Goal: Task Accomplishment & Management: Use online tool/utility

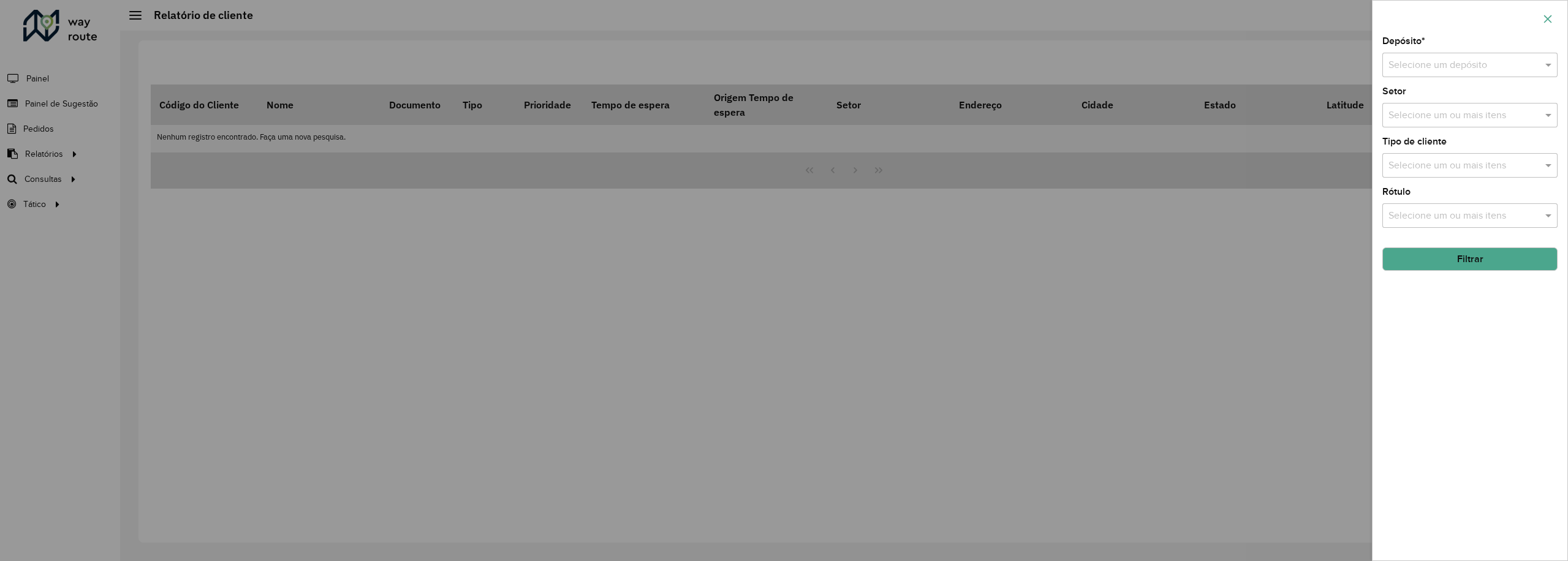
click at [1548, 18] on icon "button" at bounding box center [1548, 18] width 8 height 8
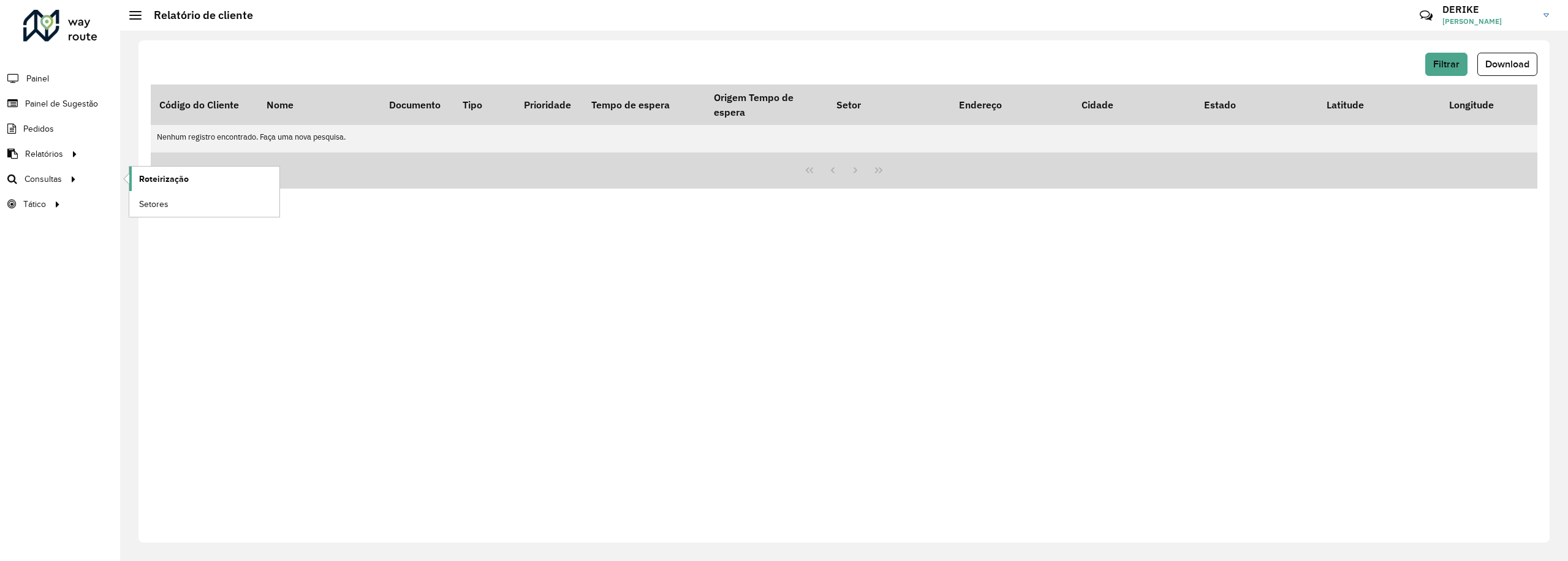
click at [159, 179] on span "Roteirização" at bounding box center [164, 179] width 50 height 13
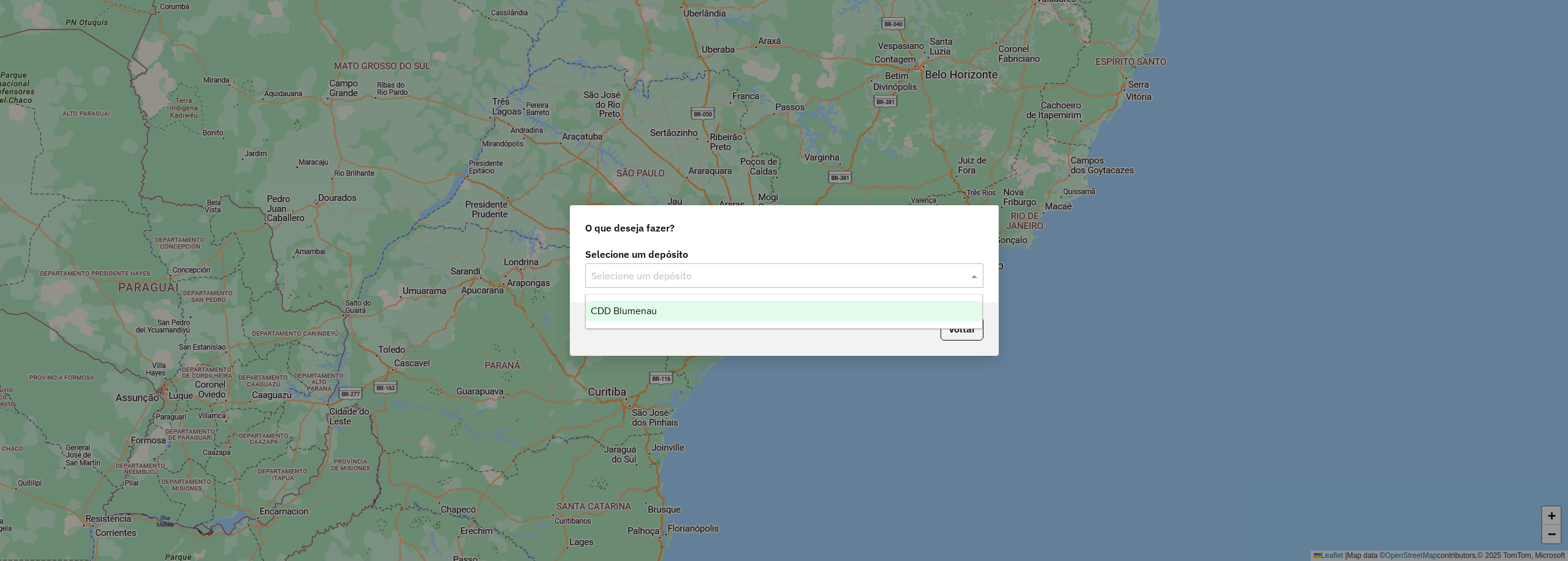
click at [746, 284] on div "Selecione um depósito" at bounding box center [784, 276] width 398 height 25
click at [685, 314] on div "CDD Blumenau" at bounding box center [784, 311] width 396 height 21
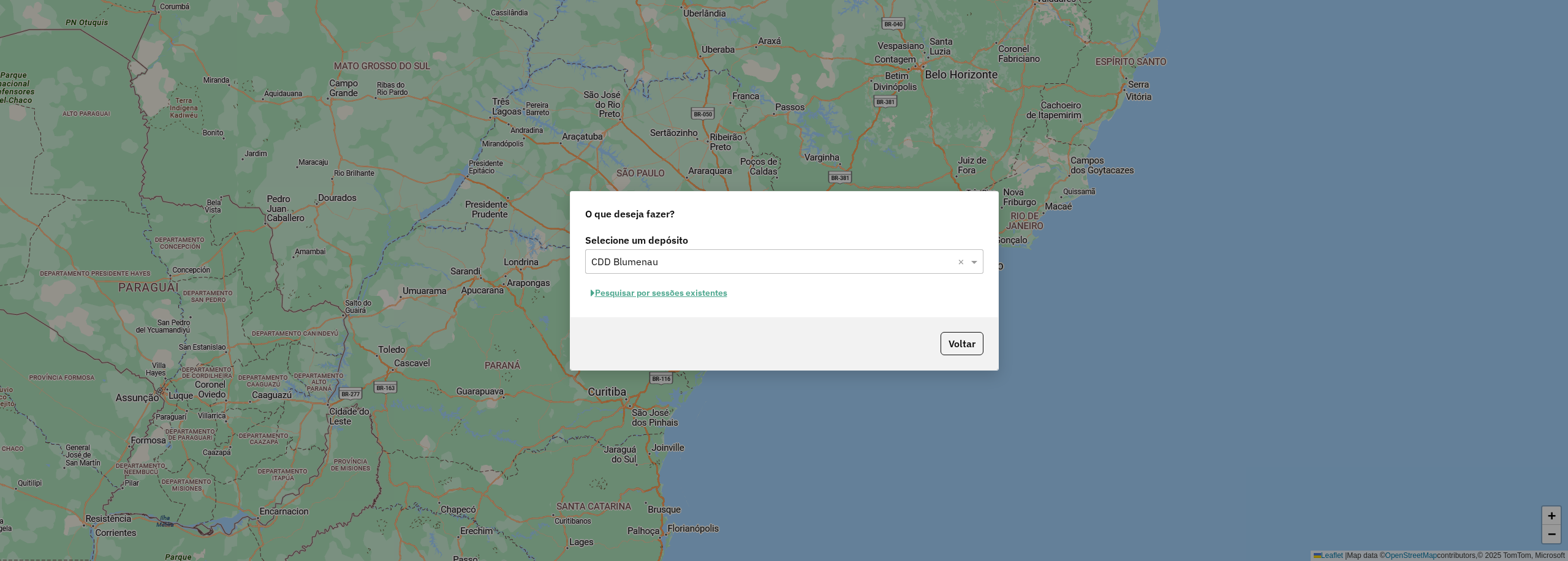
click at [697, 291] on button "Pesquisar por sessões existentes" at bounding box center [659, 293] width 148 height 19
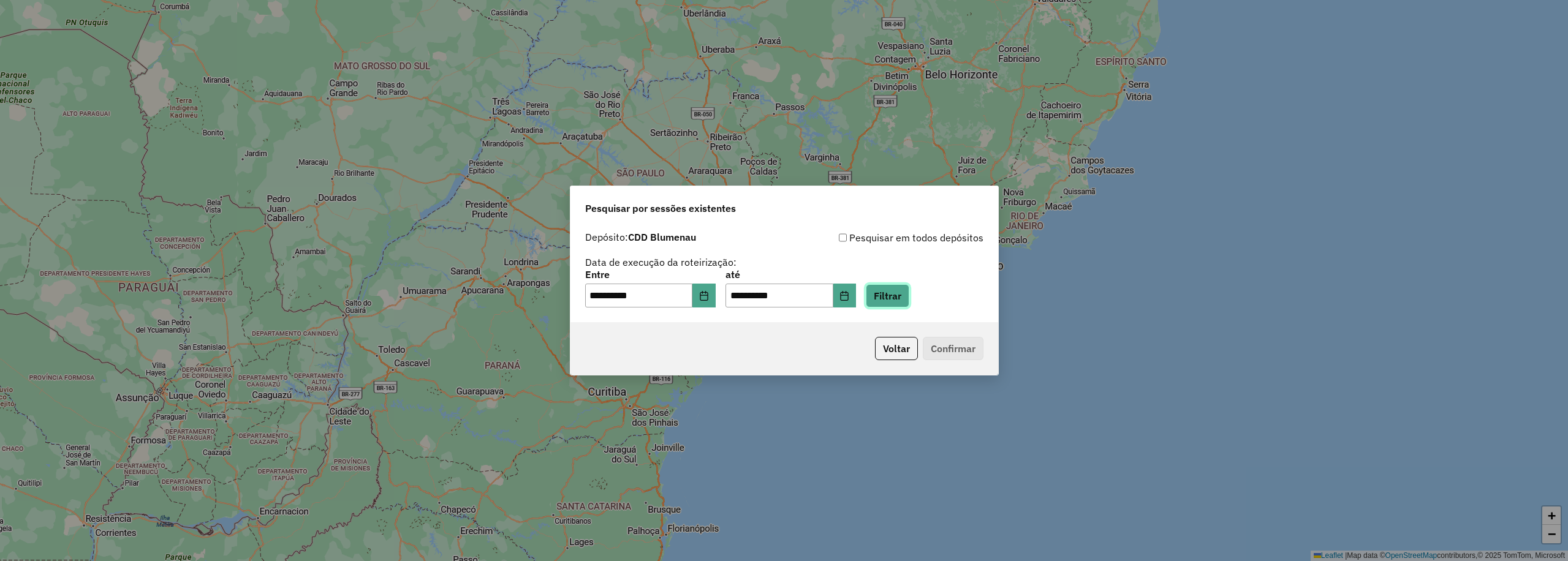
click at [891, 296] on button "Filtrar" at bounding box center [887, 296] width 44 height 23
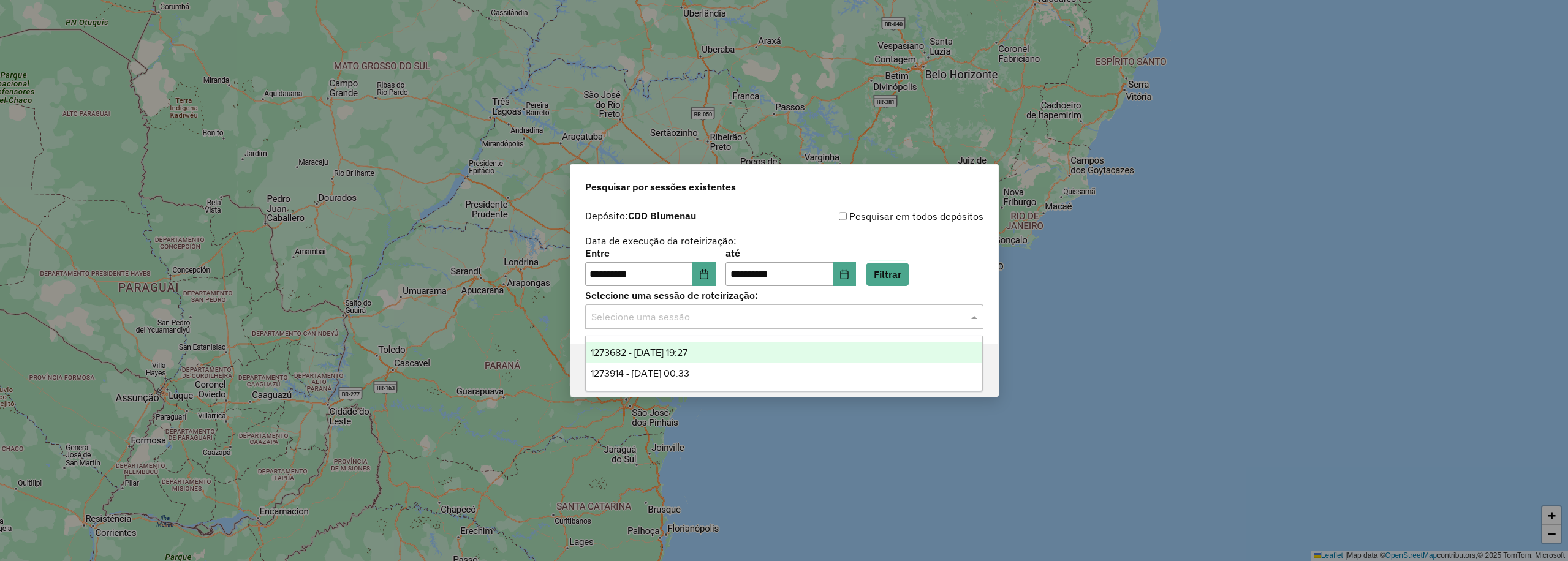
click at [831, 320] on input "text" at bounding box center [772, 317] width 362 height 14
click at [687, 350] on span "1273682 - 11/09/2025 19:27" at bounding box center [639, 352] width 97 height 10
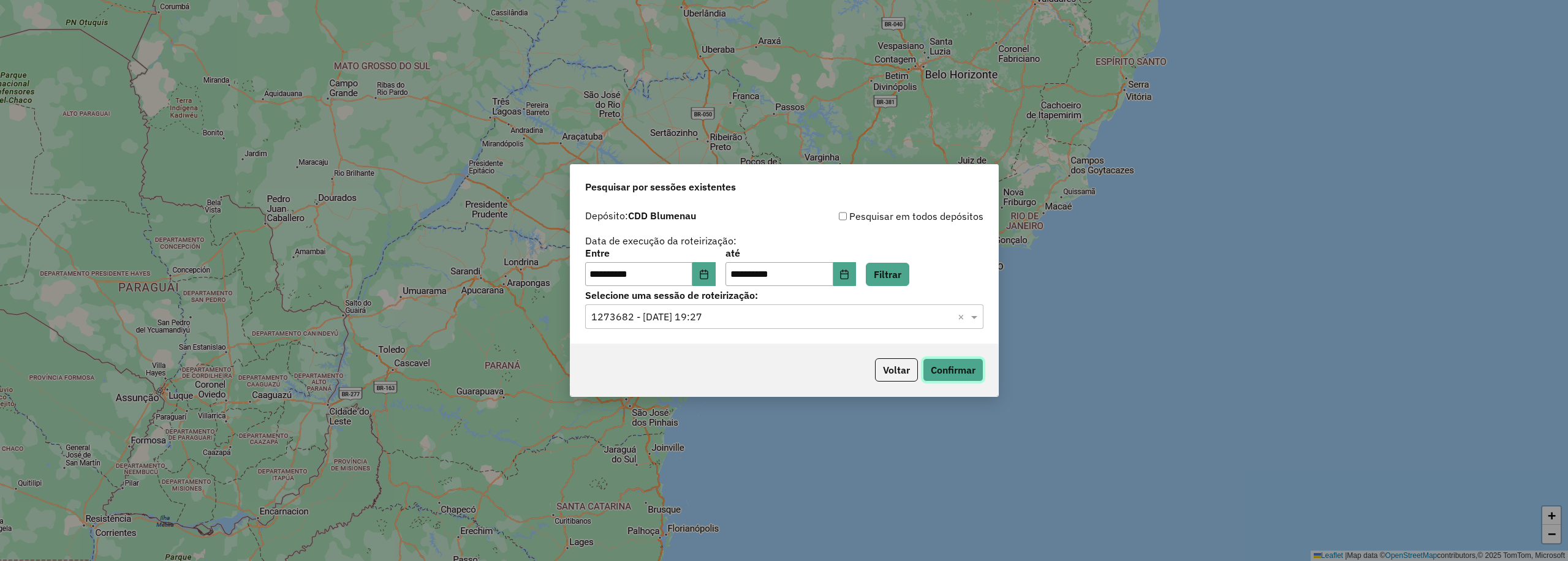
click at [952, 365] on button "Confirmar" at bounding box center [953, 370] width 61 height 23
click at [982, 375] on button "Confirmar" at bounding box center [953, 370] width 61 height 23
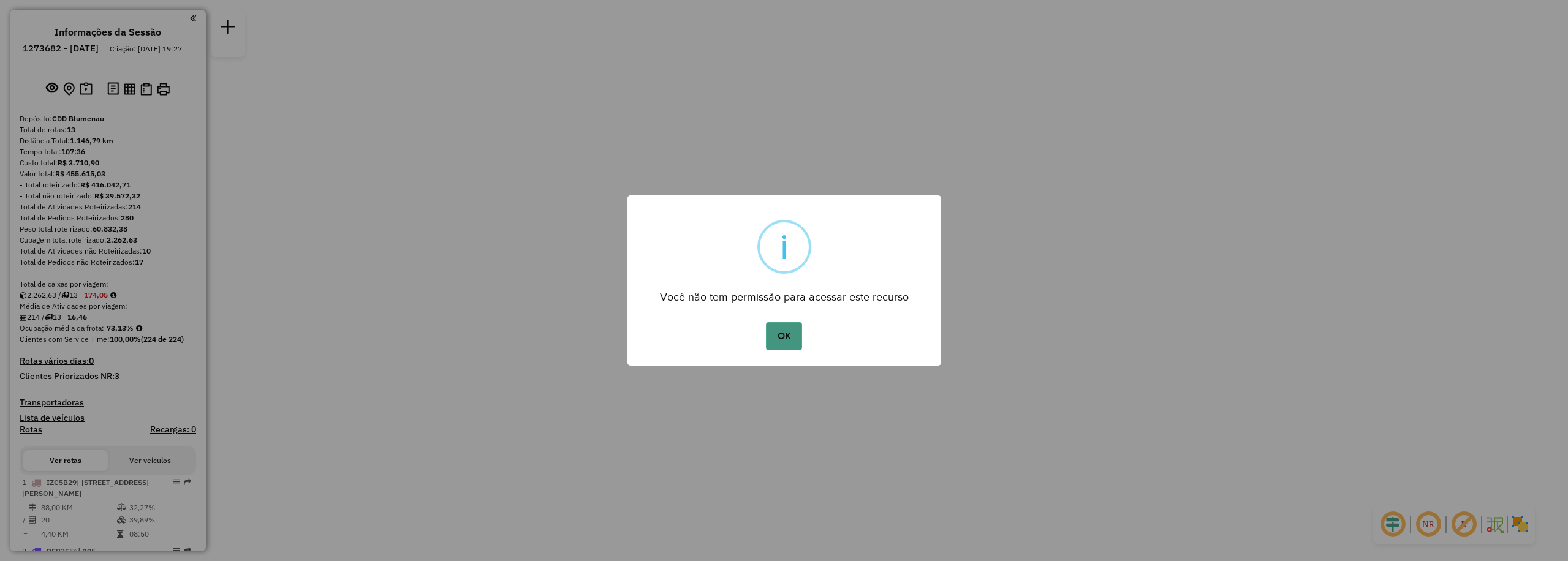
click at [783, 332] on button "OK" at bounding box center [784, 336] width 36 height 29
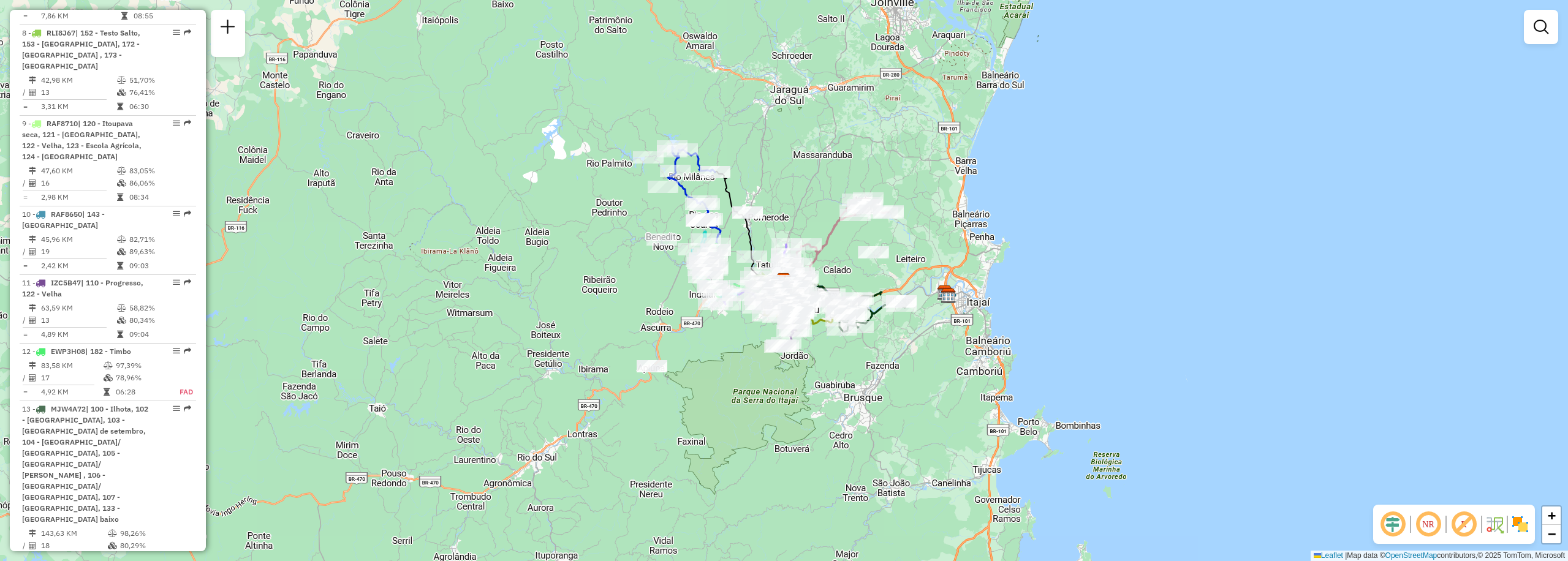
scroll to position [1126, 0]
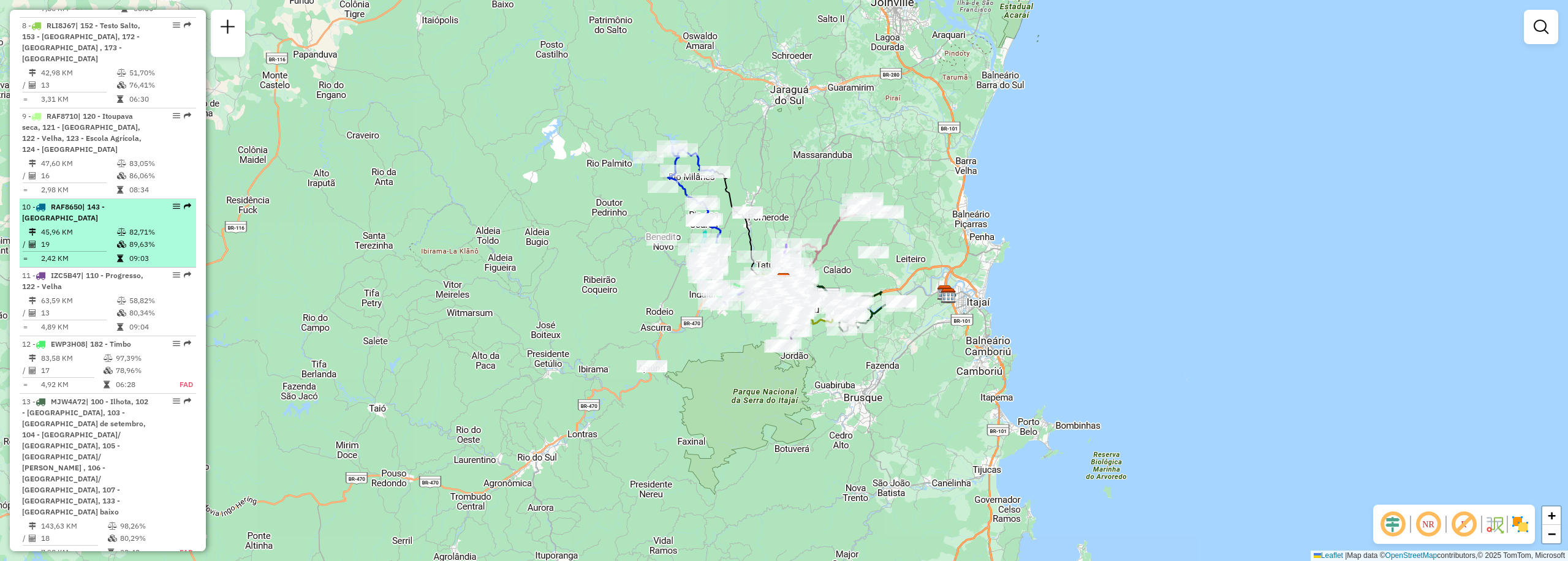
click at [98, 250] on td at bounding box center [69, 251] width 94 height 2
select select "**********"
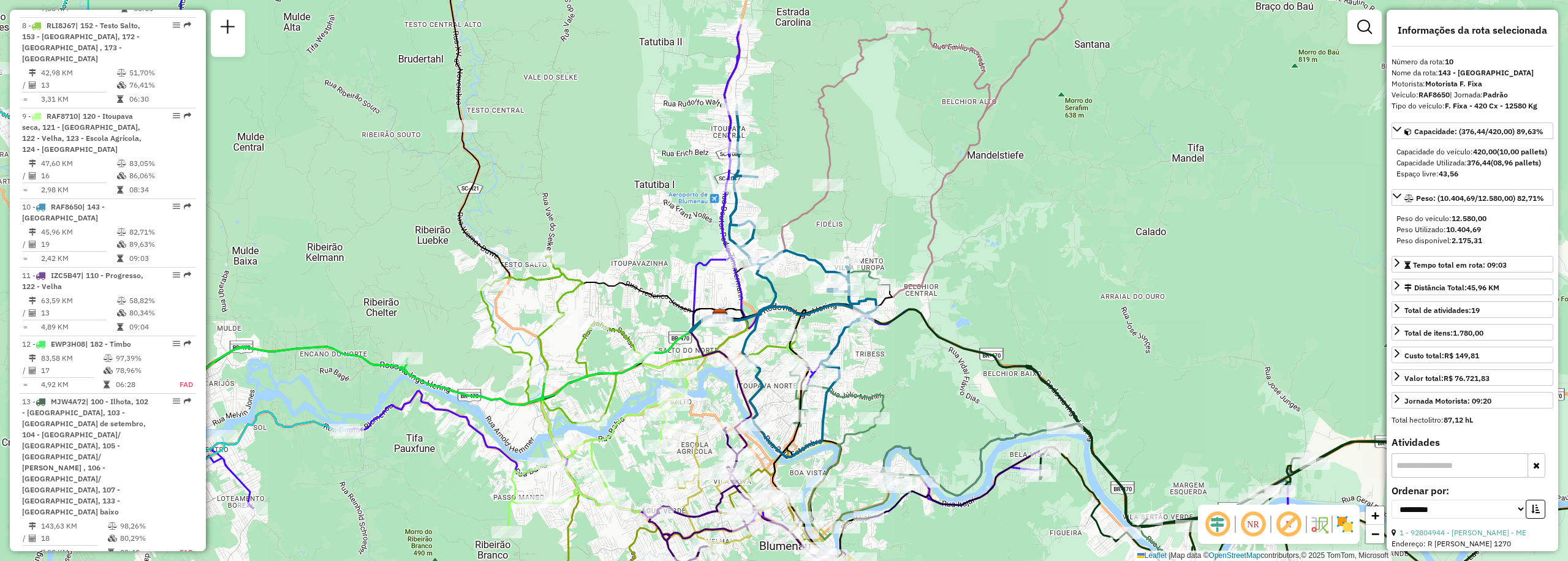
click at [699, 24] on div "Rota 2 - Placa REB3F56 92811623 - PIZZARIA OLIVEIRAS LTDA Janela de atendimento…" at bounding box center [784, 280] width 1568 height 561
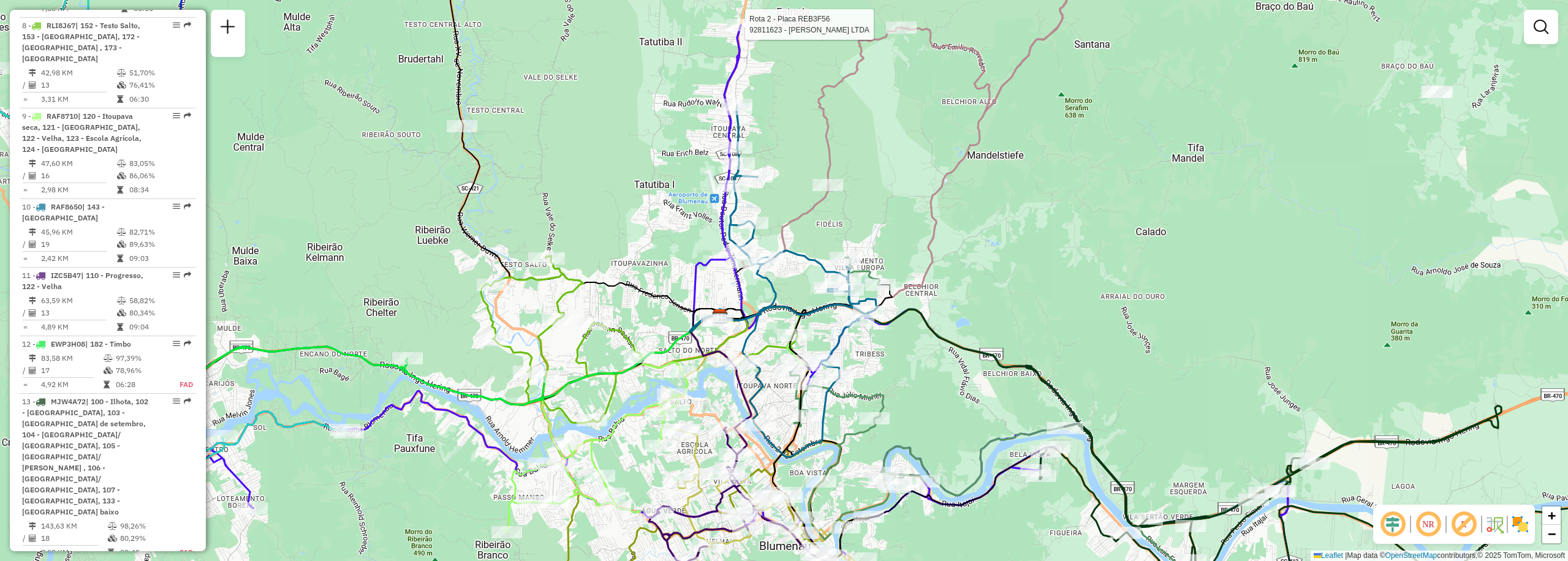
select select "**********"
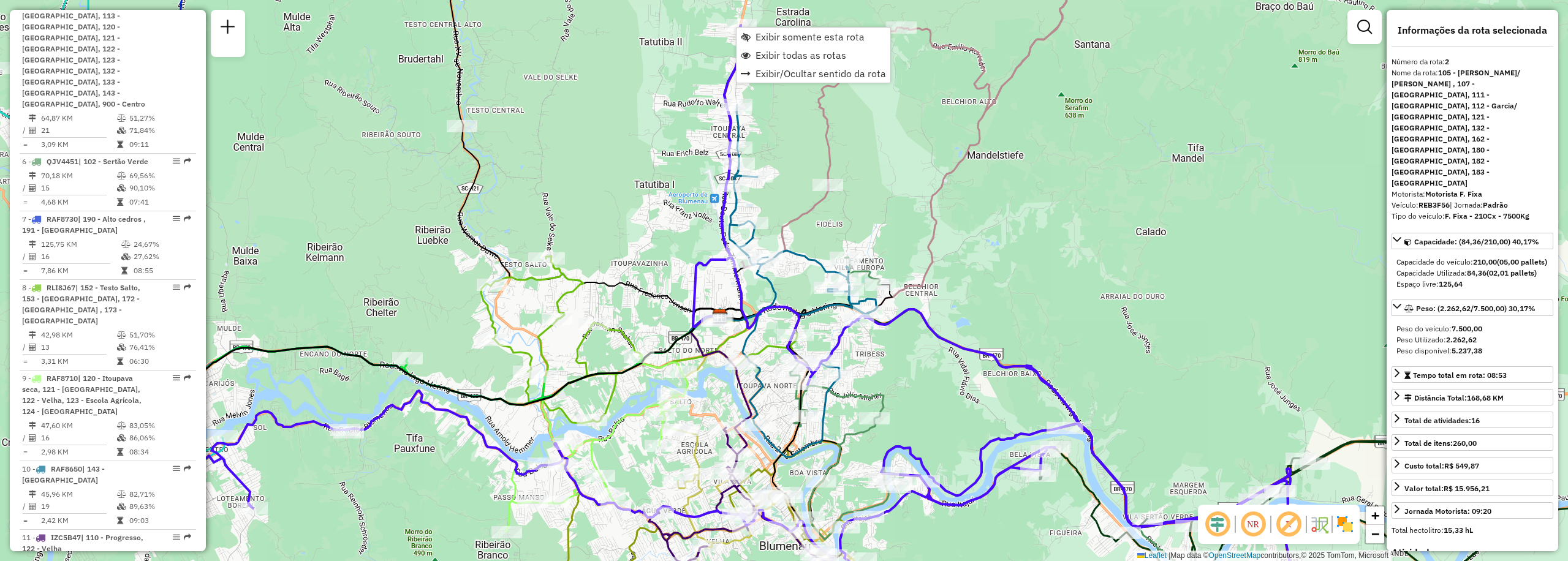
scroll to position [544, 0]
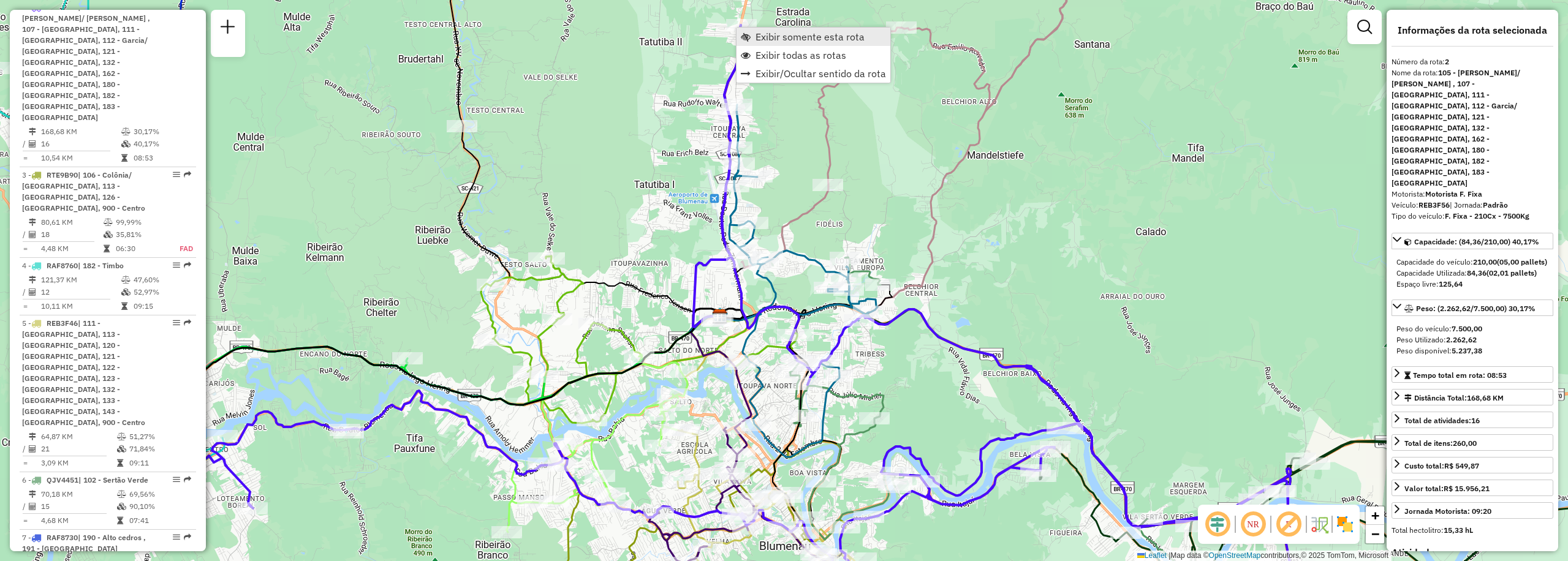
click at [786, 35] on span "Exibir somente esta rota" at bounding box center [809, 36] width 109 height 10
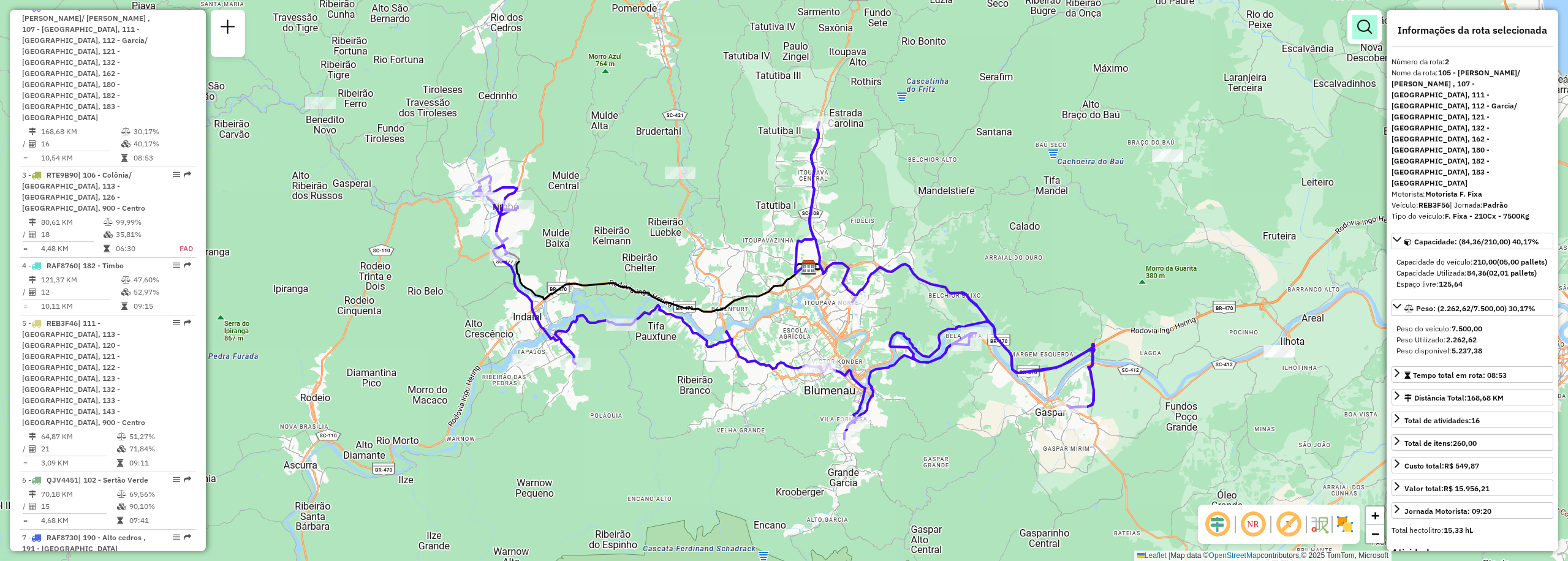
click at [1368, 37] on link at bounding box center [1364, 27] width 25 height 25
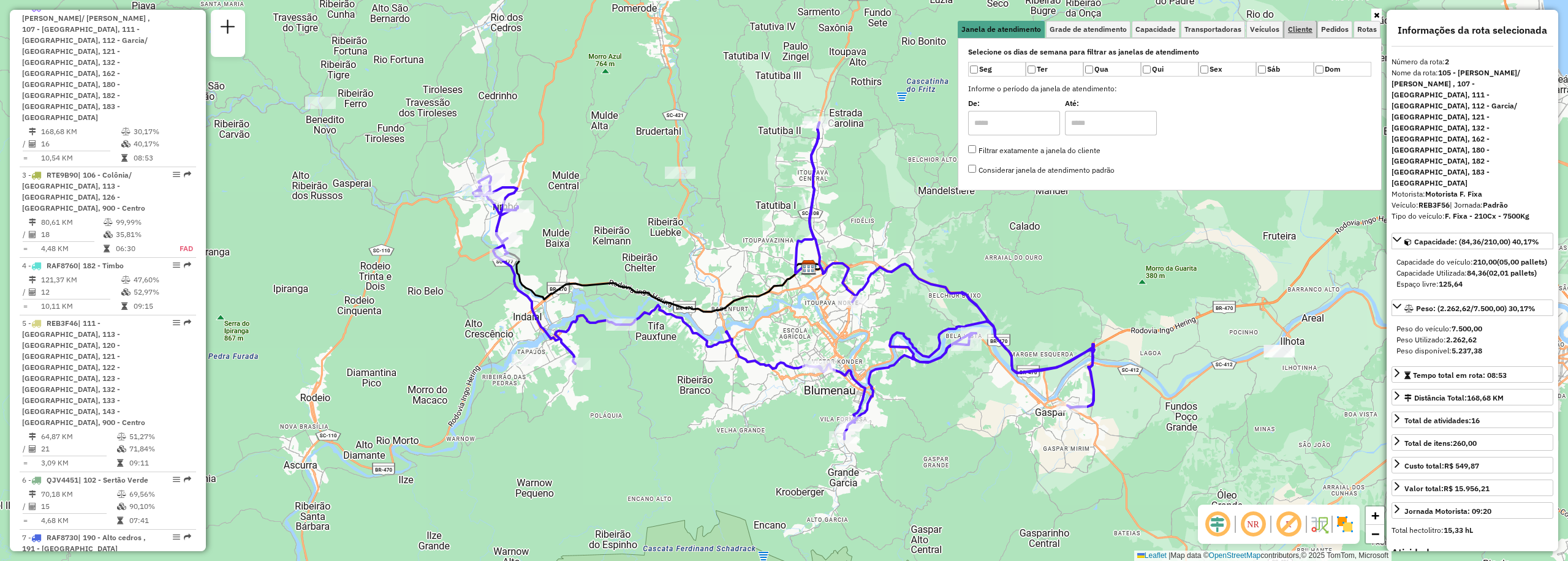
click at [1301, 33] on span "Cliente" at bounding box center [1300, 30] width 25 height 8
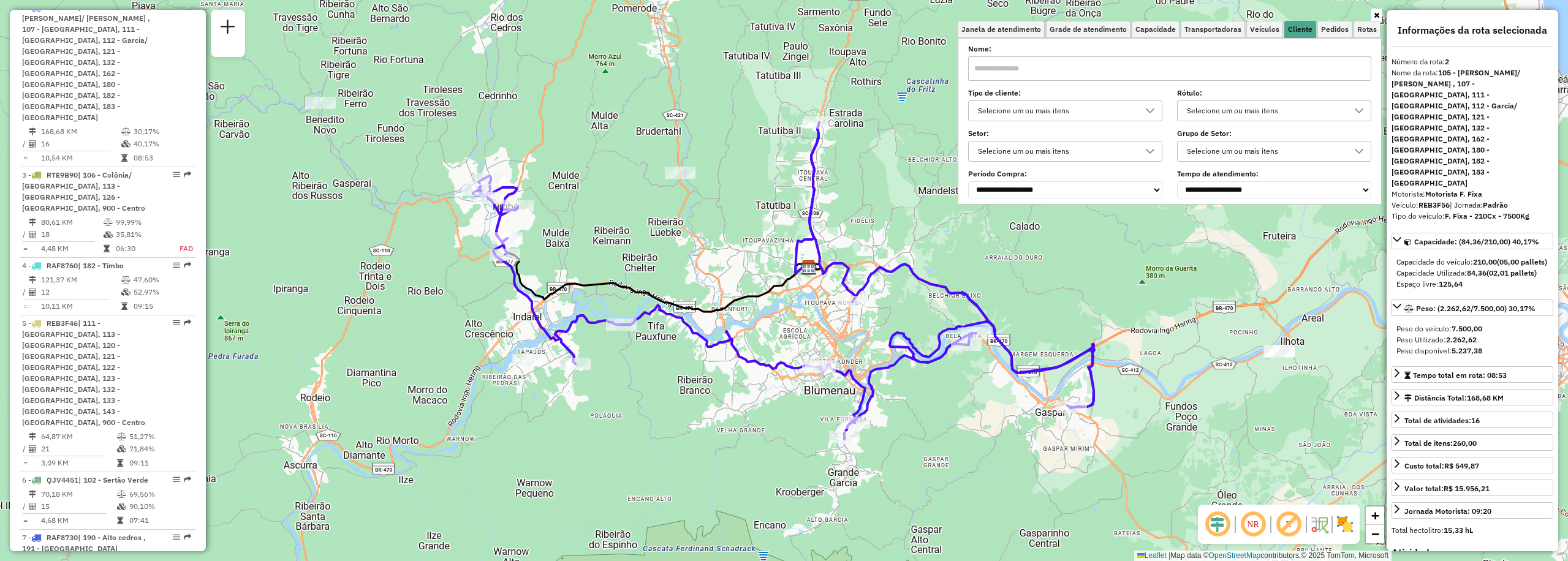
click at [1132, 61] on input "text" at bounding box center [1169, 69] width 403 height 25
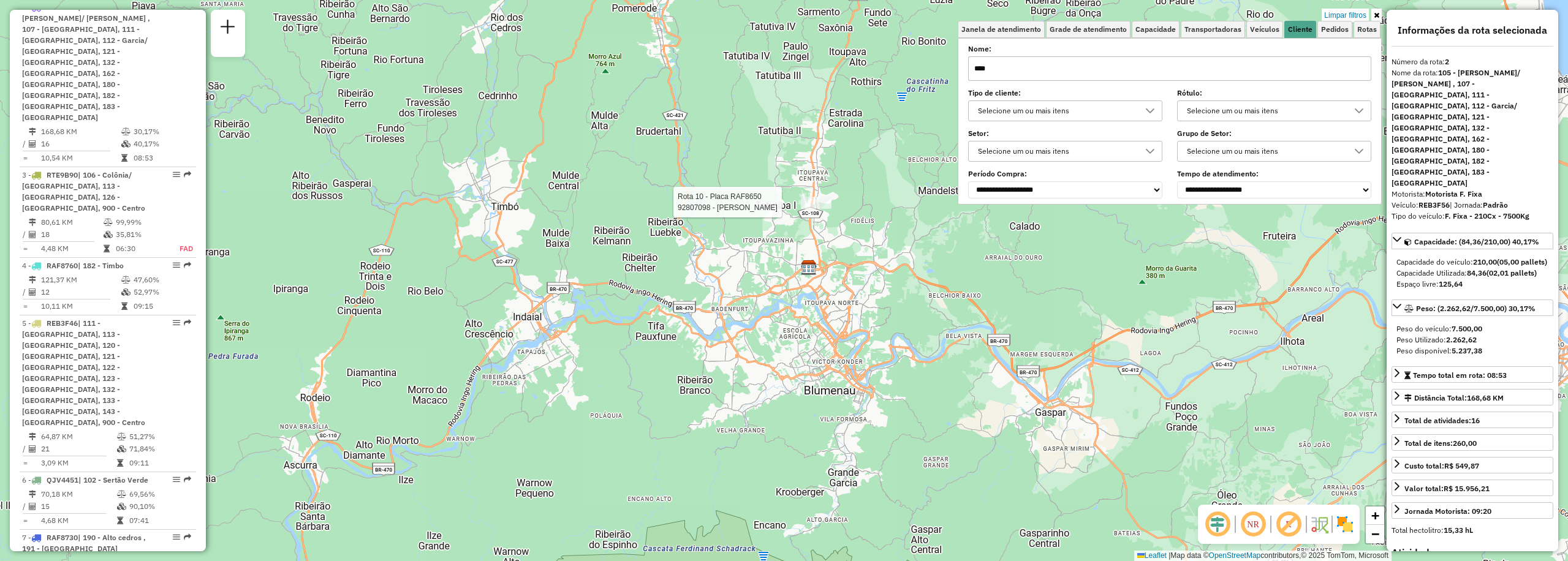
type input "****"
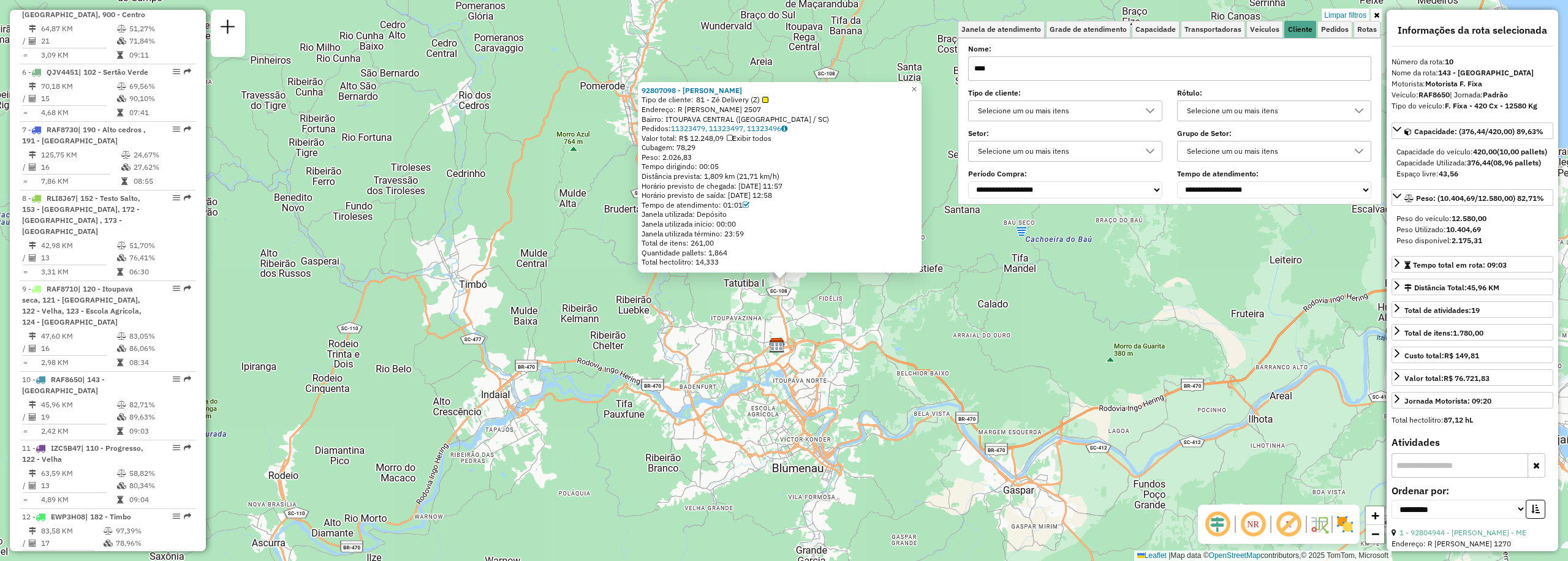
scroll to position [1227, 0]
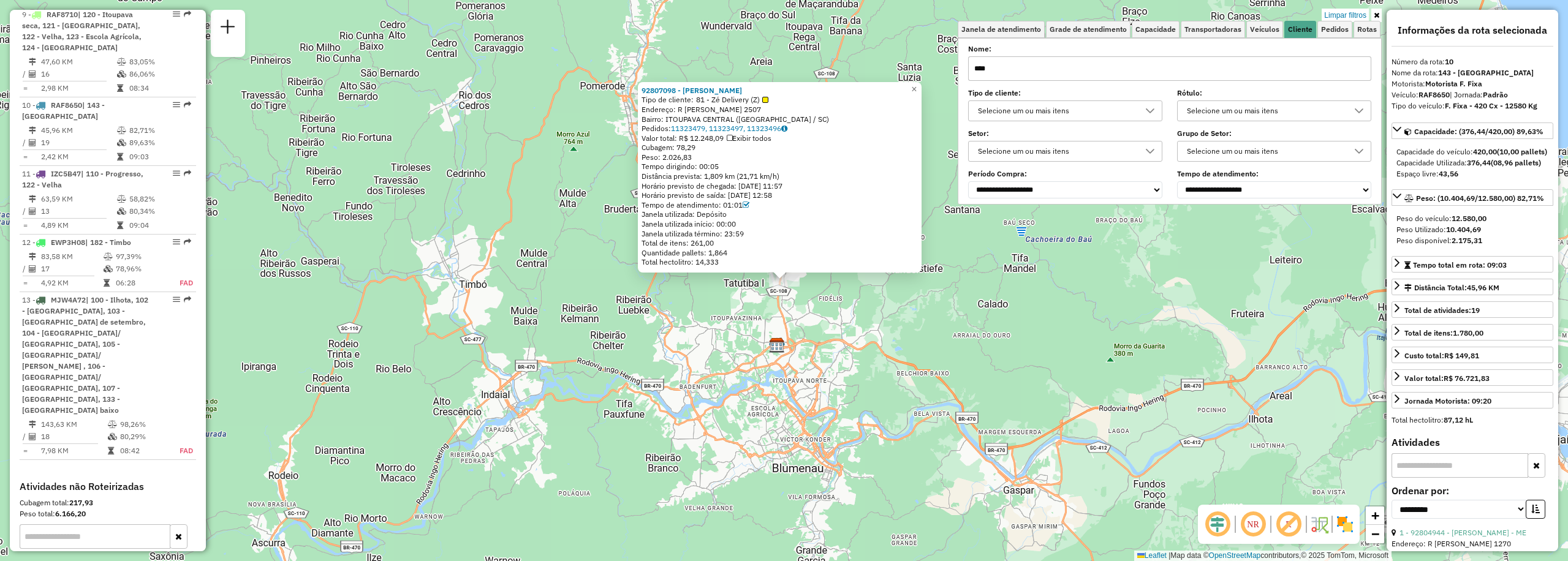
click at [817, 243] on div "Total de itens: 261,00" at bounding box center [780, 243] width 276 height 10
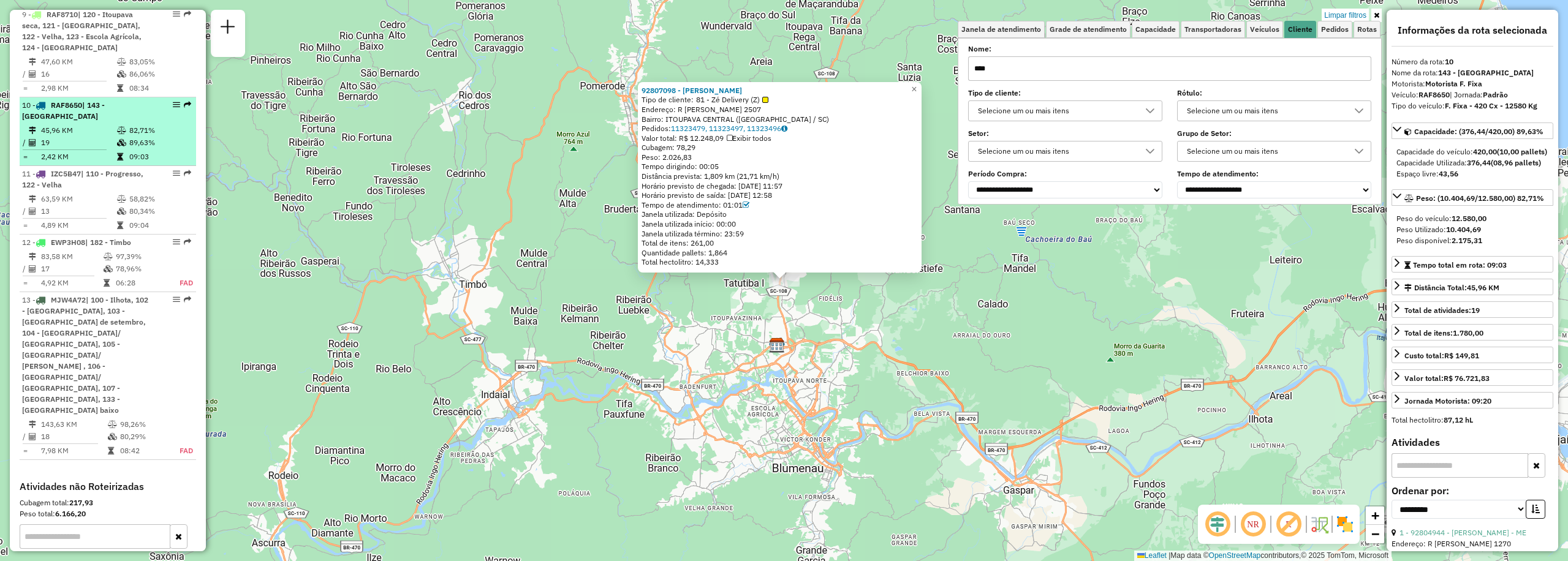
click at [105, 101] on span "| 143 - Fortaleza Alta" at bounding box center [63, 110] width 83 height 20
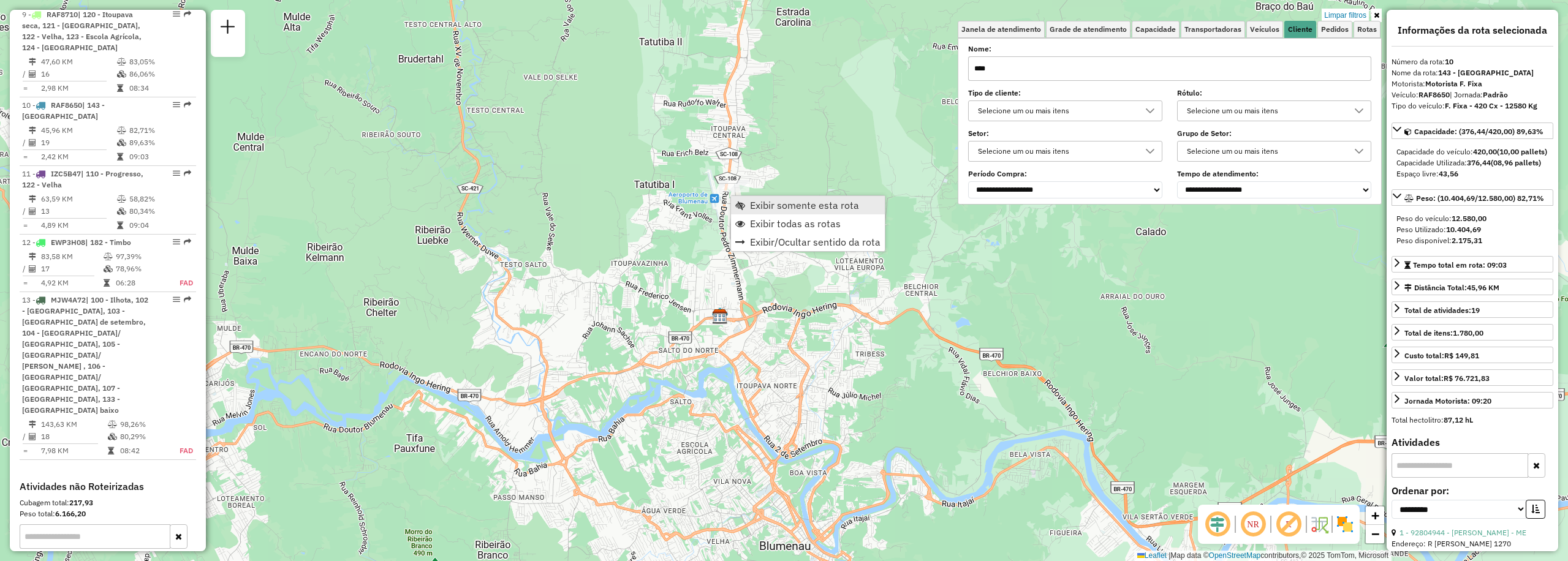
click at [792, 204] on span "Exibir somente esta rota" at bounding box center [804, 205] width 109 height 10
click at [1375, 17] on icon at bounding box center [1377, 15] width 6 height 8
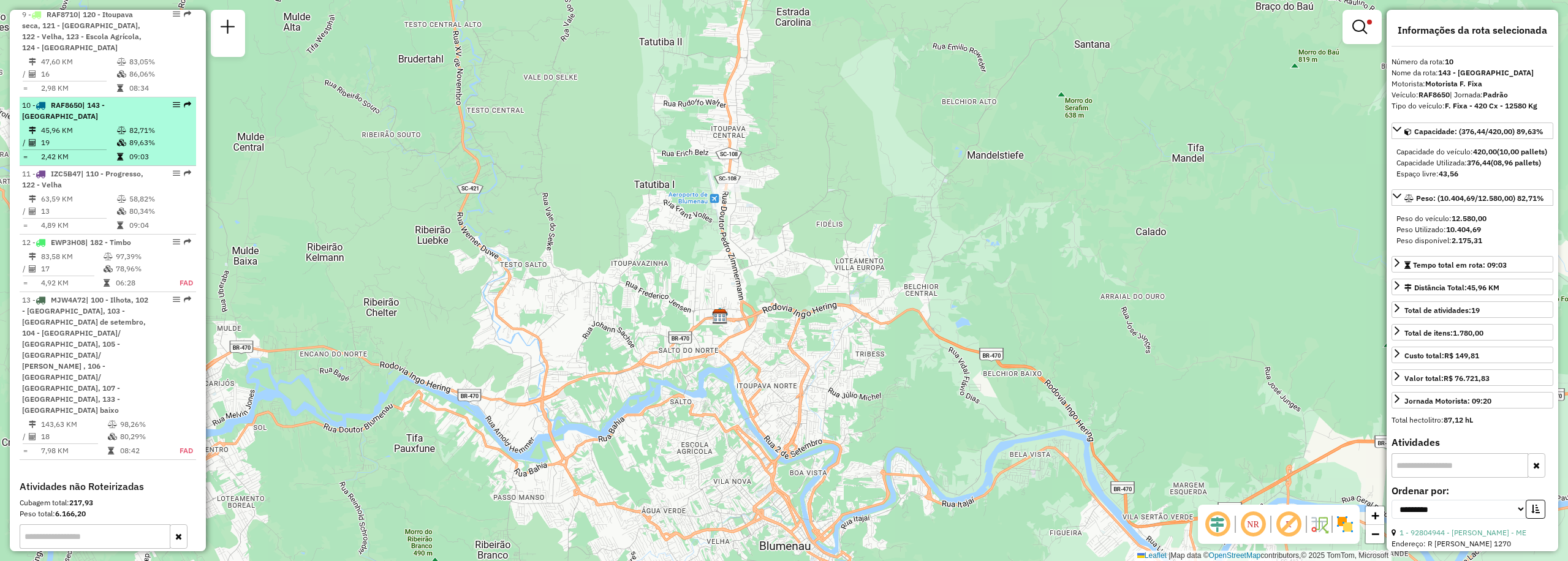
click at [110, 150] on td "2,42 KM" at bounding box center [78, 156] width 76 height 12
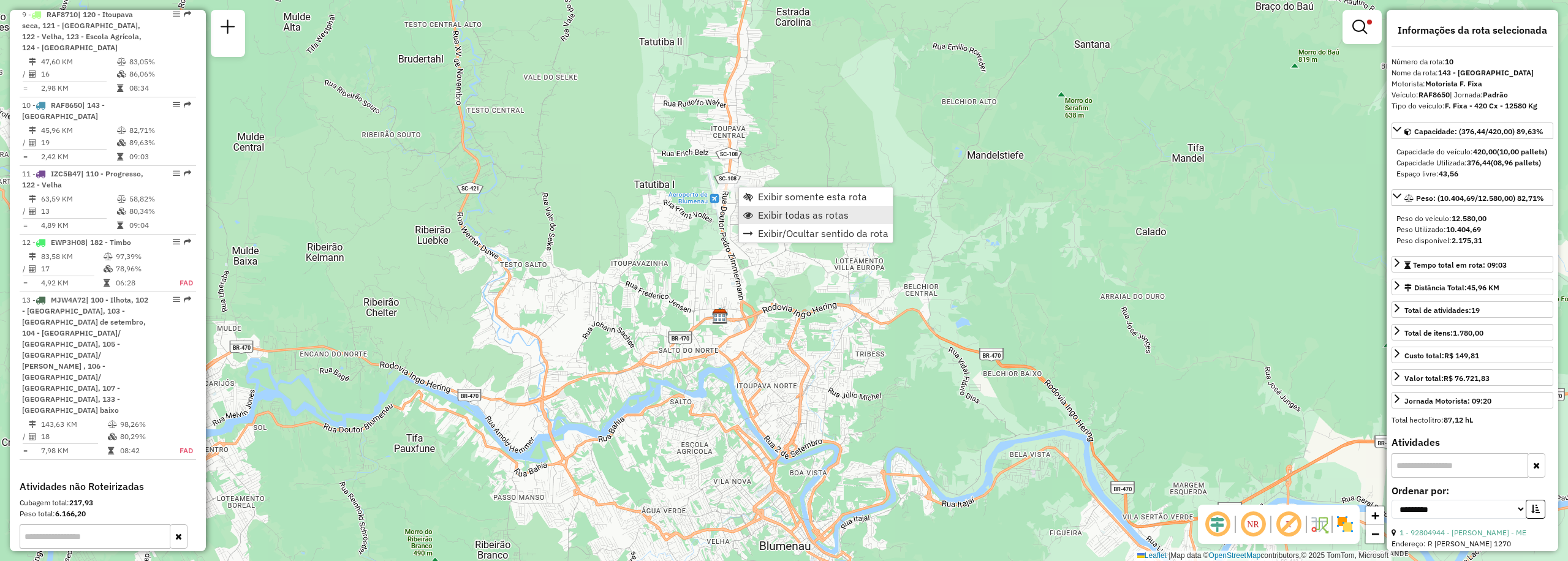
click at [802, 217] on span "Exibir todas as rotas" at bounding box center [803, 215] width 90 height 10
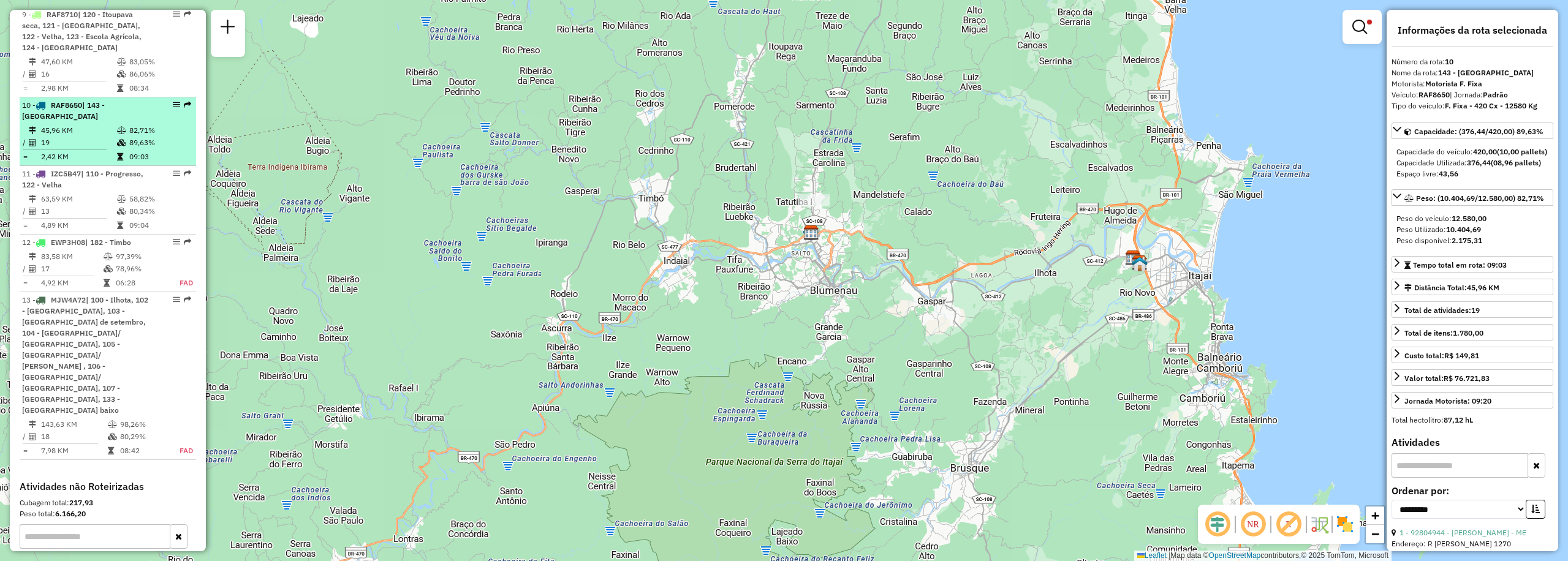
click at [49, 125] on td "45,96 KM" at bounding box center [78, 130] width 76 height 12
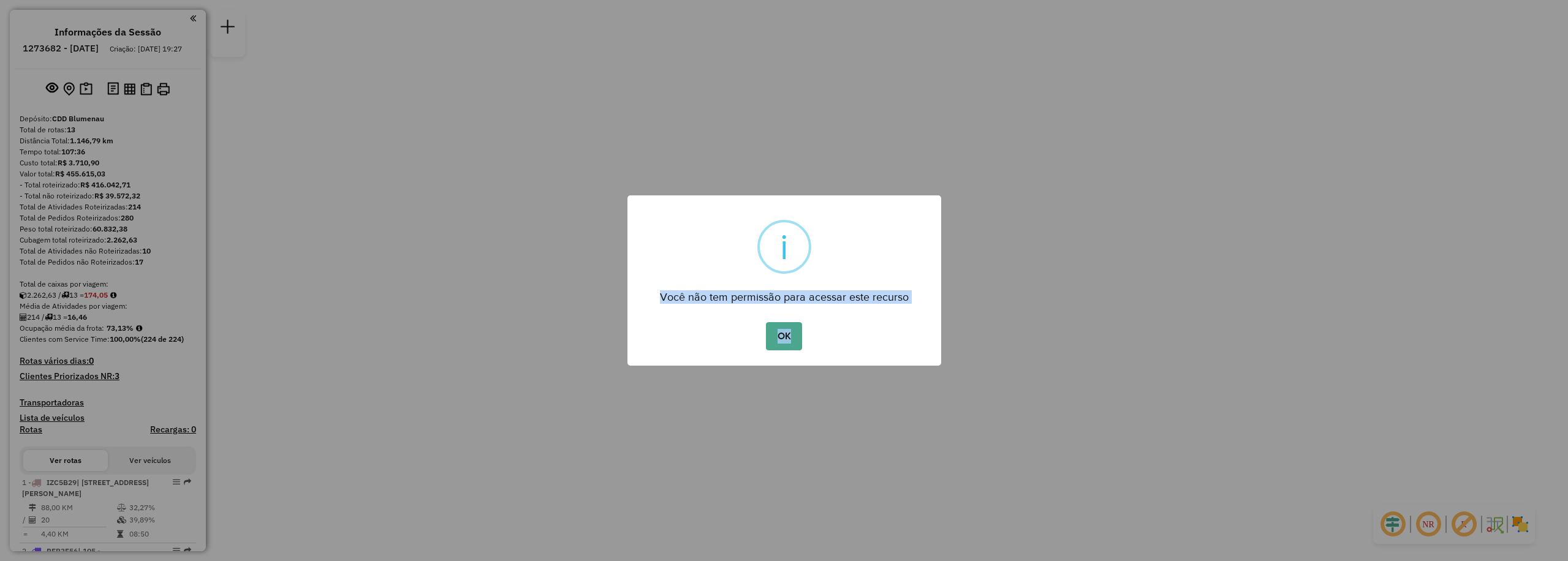
drag, startPoint x: 206, startPoint y: 118, endPoint x: 207, endPoint y: 270, distance: 152.0
click at [207, 270] on div "× i Você não tem permissão para acessar este recurso OK No Cancel" at bounding box center [784, 280] width 1568 height 561
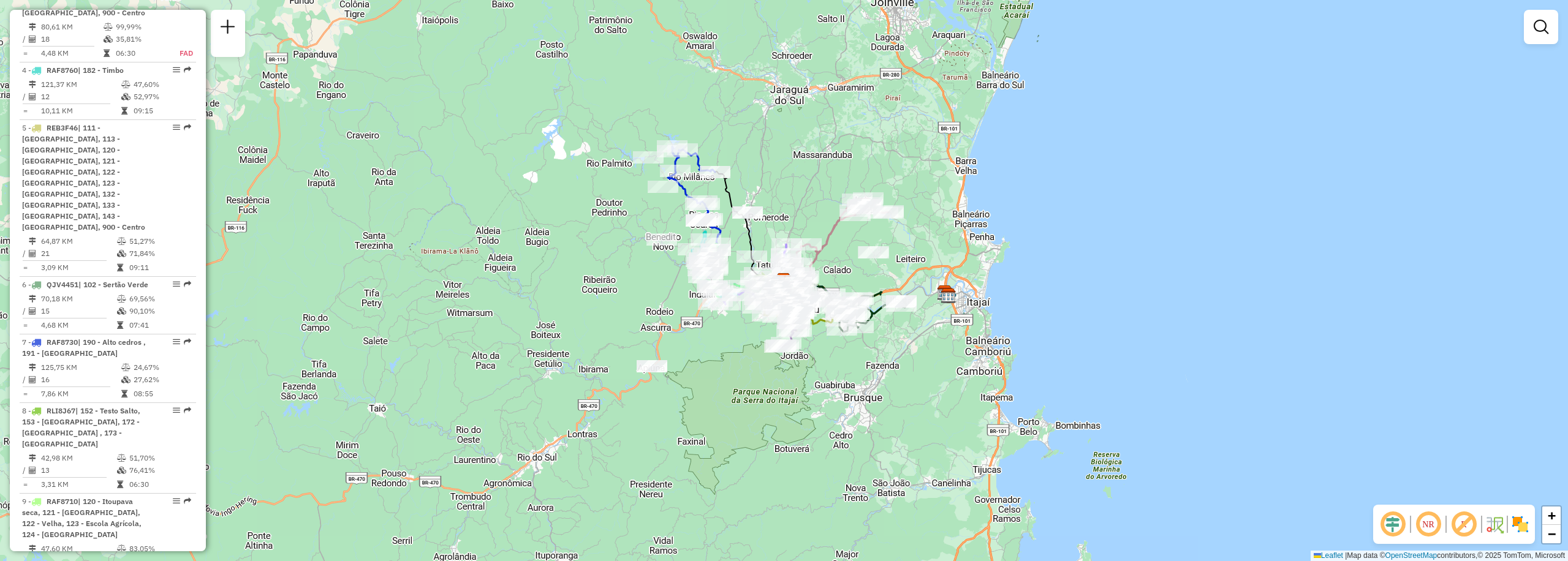
scroll to position [776, 0]
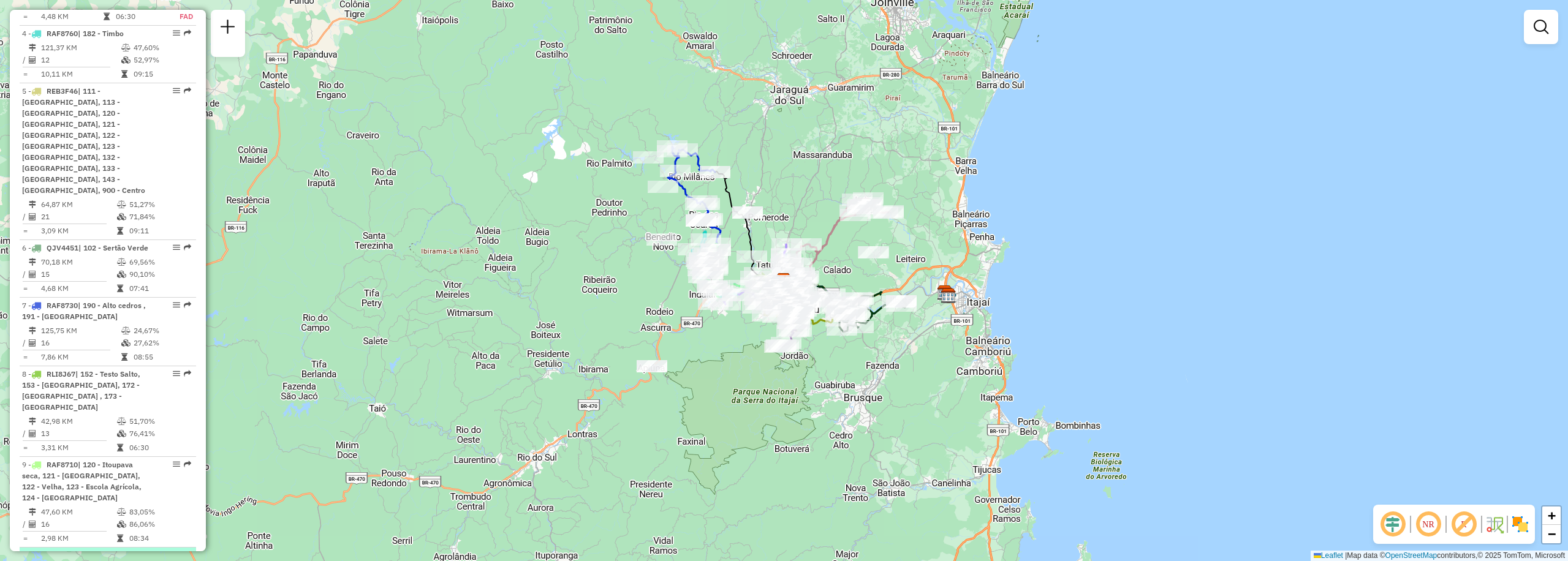
click at [161, 551] on div at bounding box center [172, 555] width 37 height 8
select select "**********"
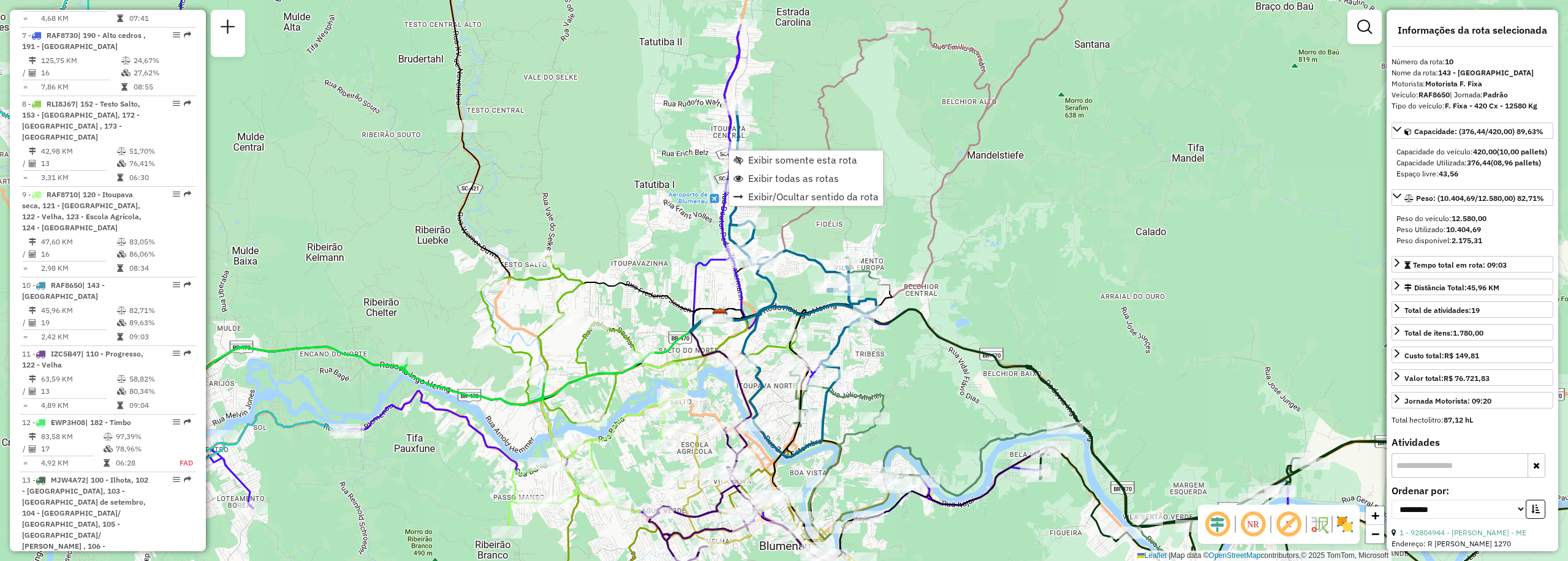
scroll to position [1227, 0]
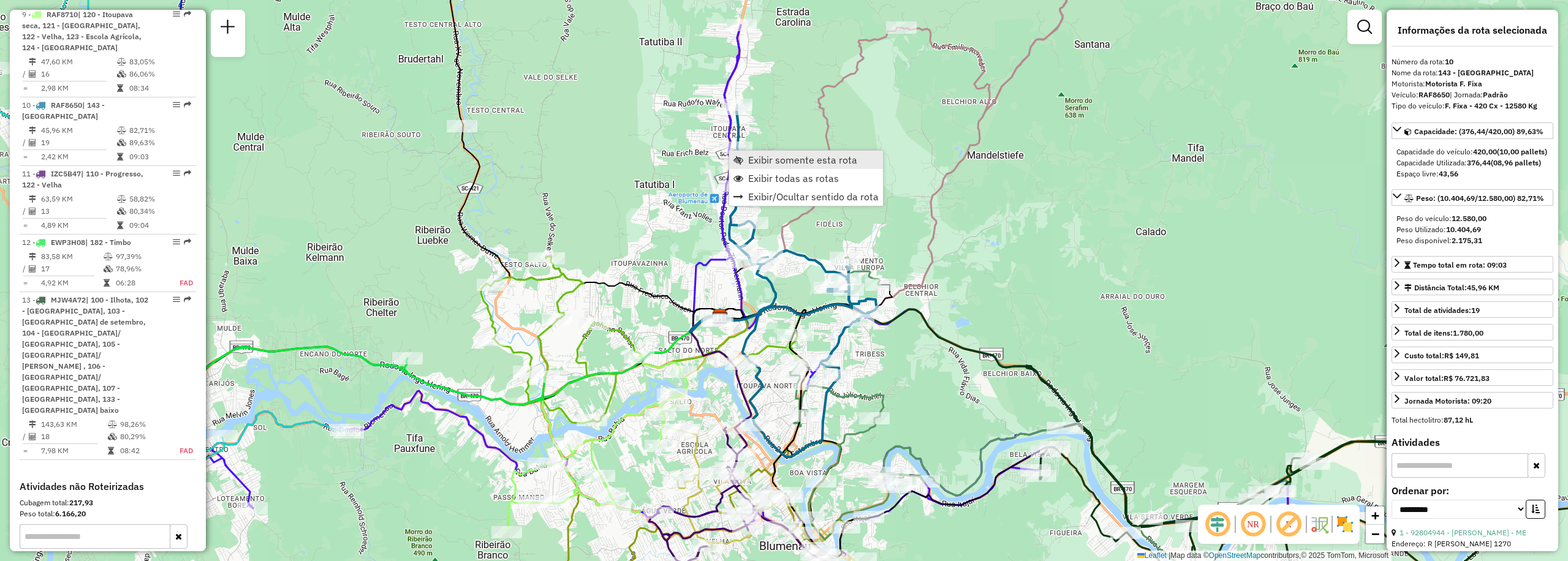
click at [780, 166] on link "Exibir somente esta rota" at bounding box center [806, 159] width 154 height 18
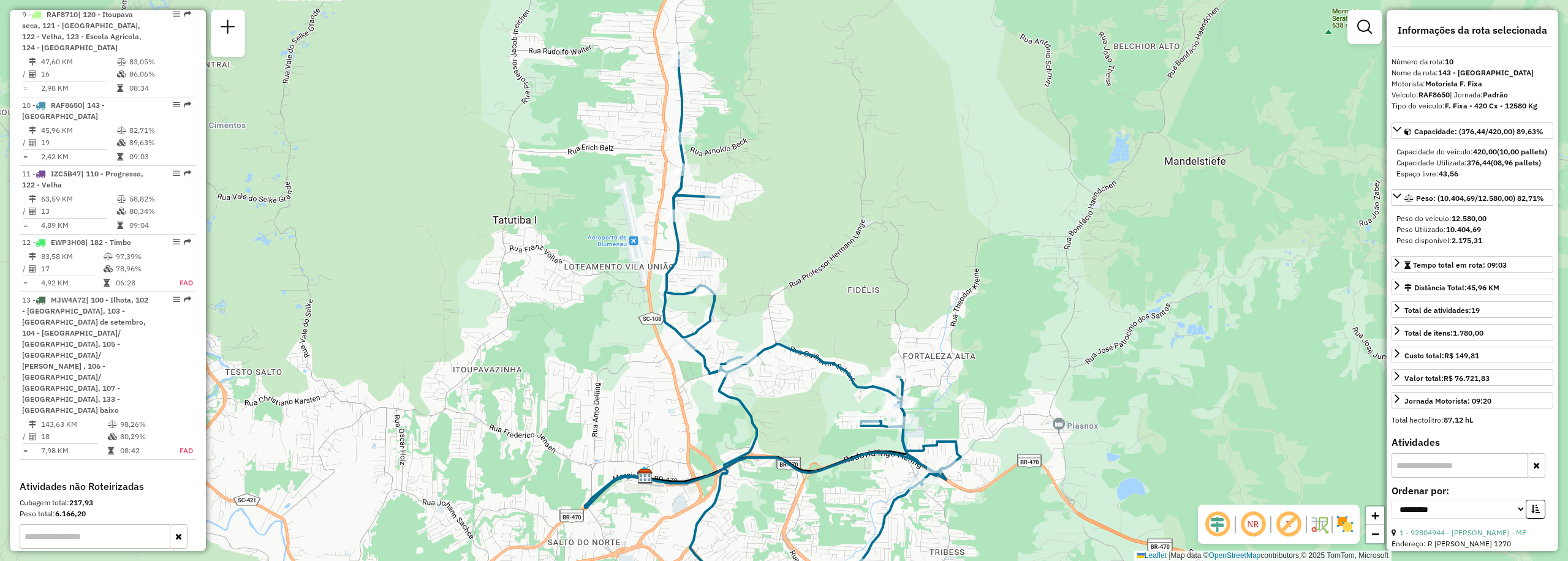
drag, startPoint x: 863, startPoint y: 173, endPoint x: 848, endPoint y: 184, distance: 18.6
click at [848, 184] on div "Janela de atendimento Grade de atendimento Capacidade Transportadoras Veículos …" at bounding box center [784, 280] width 1568 height 561
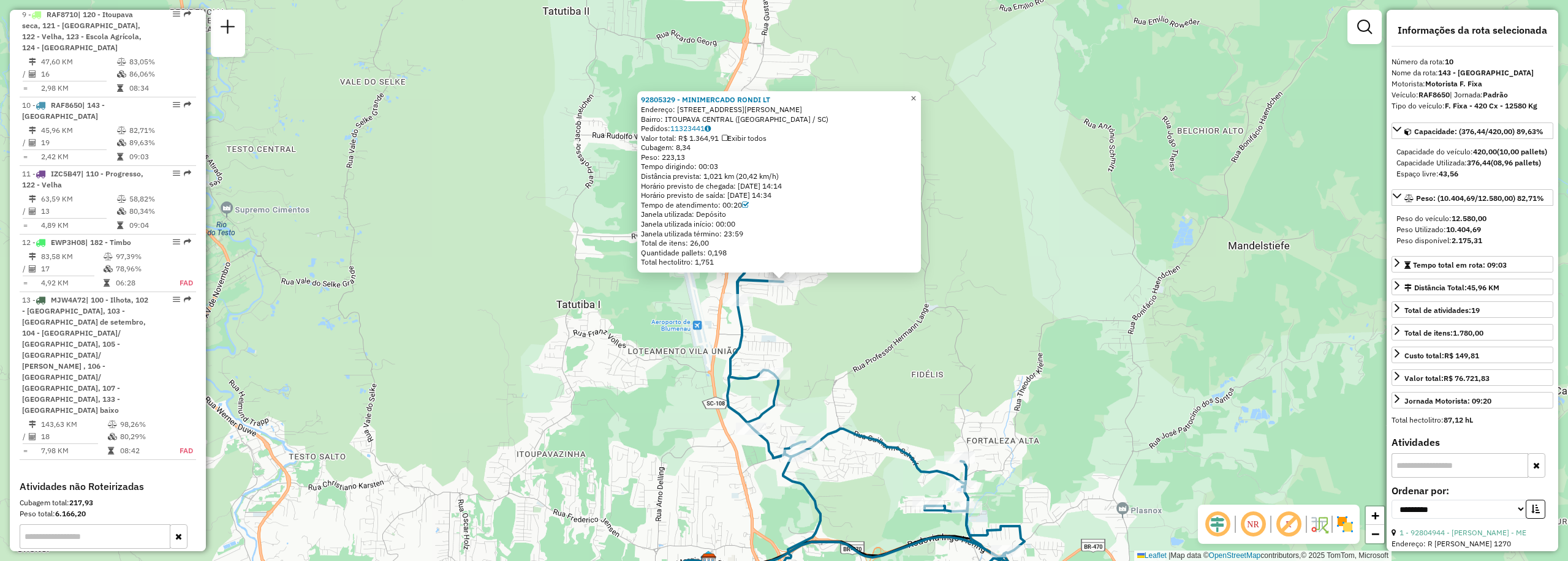
click at [916, 94] on span "×" at bounding box center [913, 98] width 6 height 10
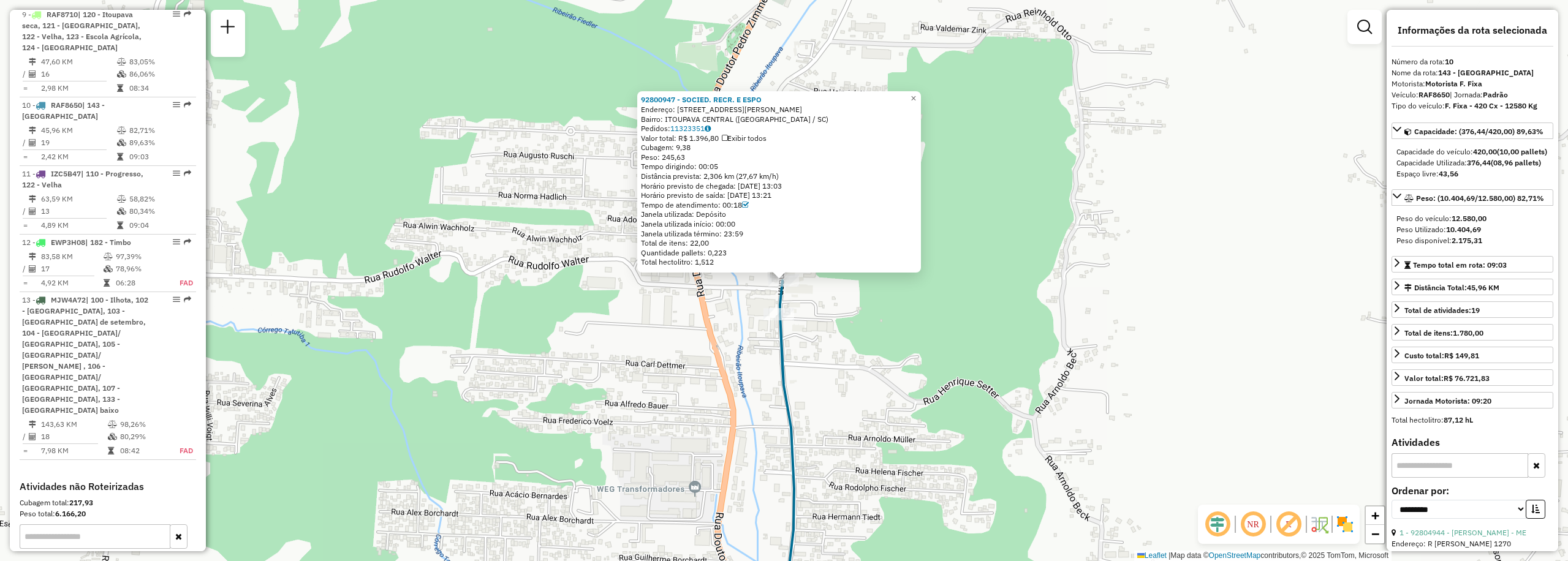
click at [843, 309] on div "92800947 - SOCIED. RECR. E ESPO Endereço: R GUSTAVO ZIMMERMANN 4840 Bairro: ITO…" at bounding box center [784, 280] width 1568 height 561
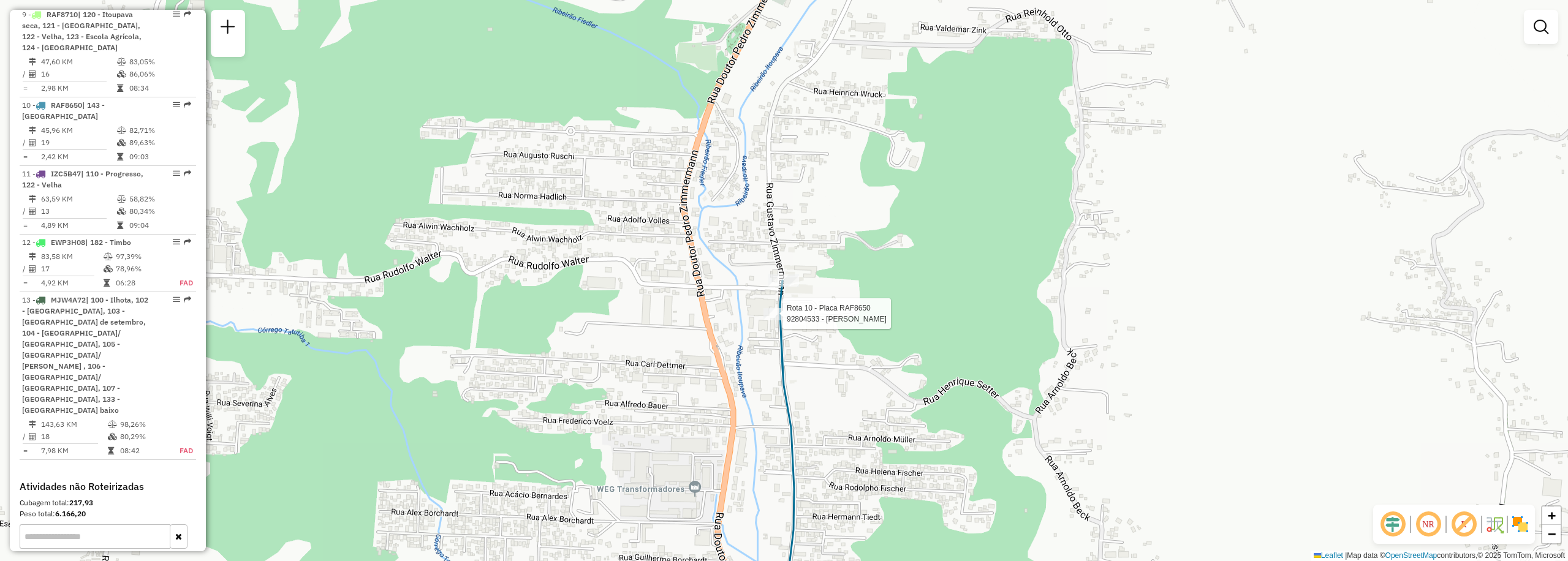
select select "**********"
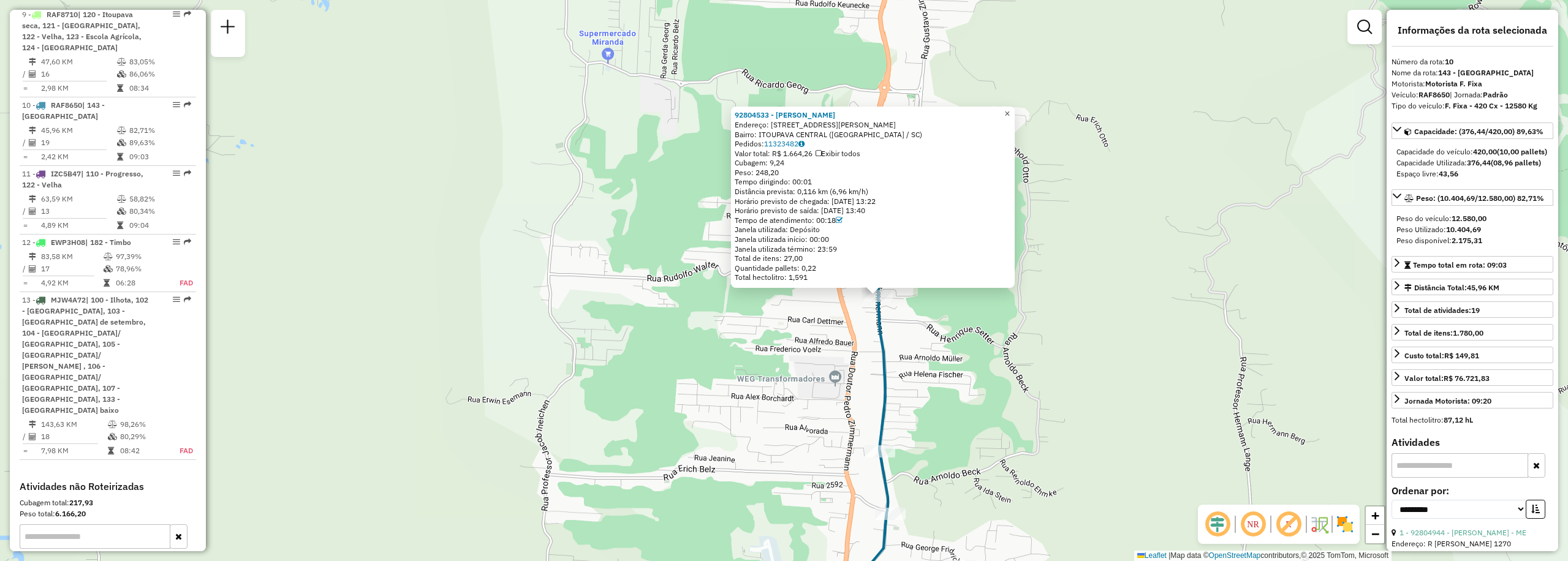
click at [1010, 109] on span "×" at bounding box center [1007, 113] width 6 height 10
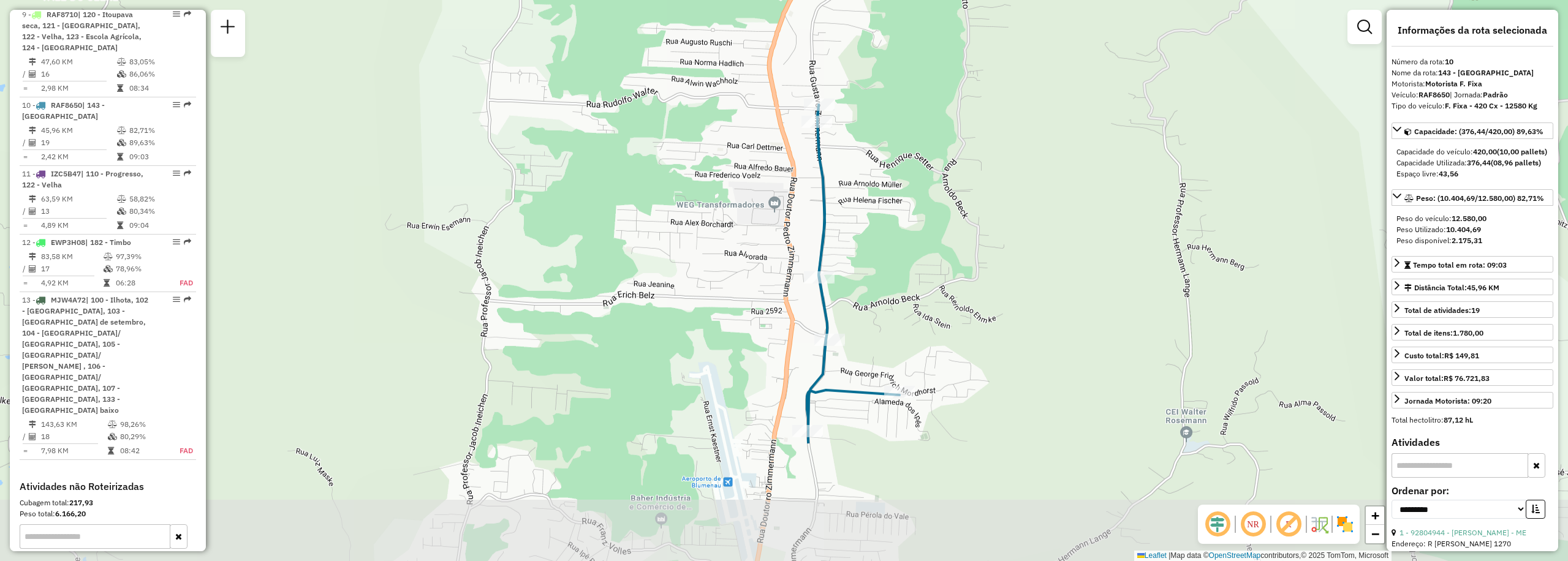
drag, startPoint x: 978, startPoint y: 311, endPoint x: 915, endPoint y: 136, distance: 186.0
click at [915, 136] on div "Janela de atendimento Grade de atendimento Capacidade Transportadoras Veículos …" at bounding box center [784, 280] width 1568 height 561
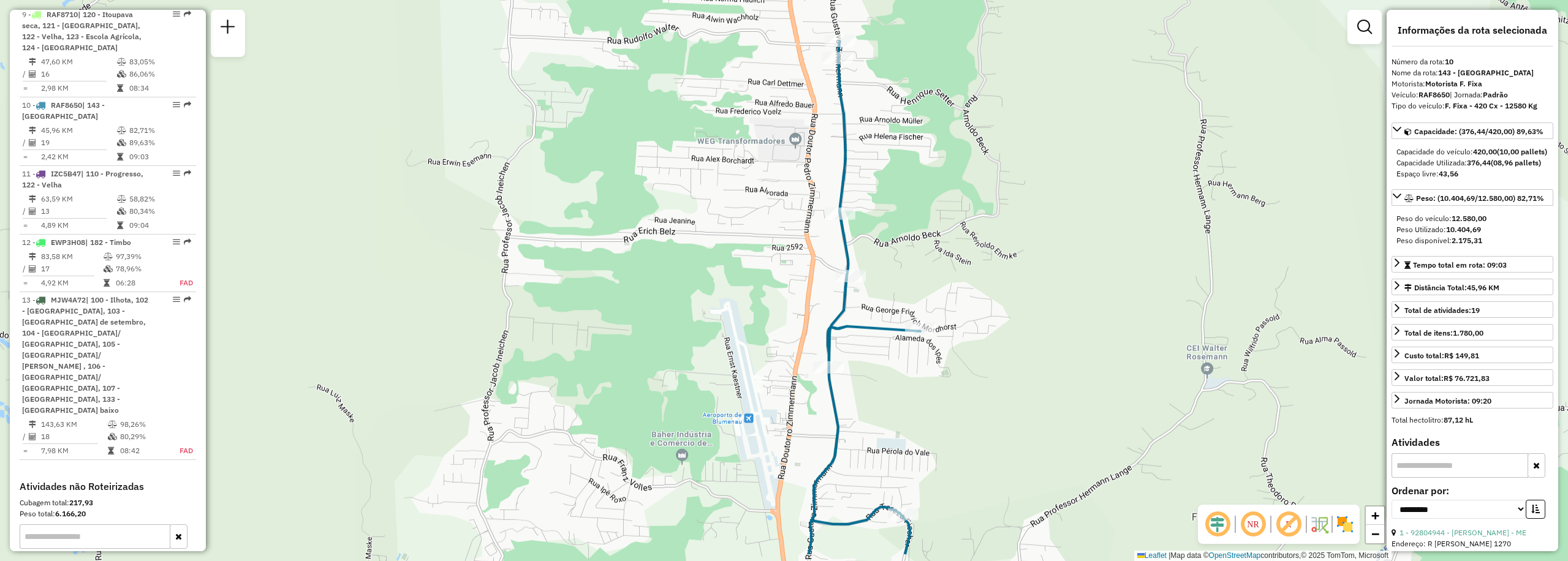
drag, startPoint x: 875, startPoint y: 173, endPoint x: 904, endPoint y: 116, distance: 64.0
click at [904, 116] on div "Janela de atendimento Grade de atendimento Capacidade Transportadoras Veículos …" at bounding box center [784, 280] width 1568 height 561
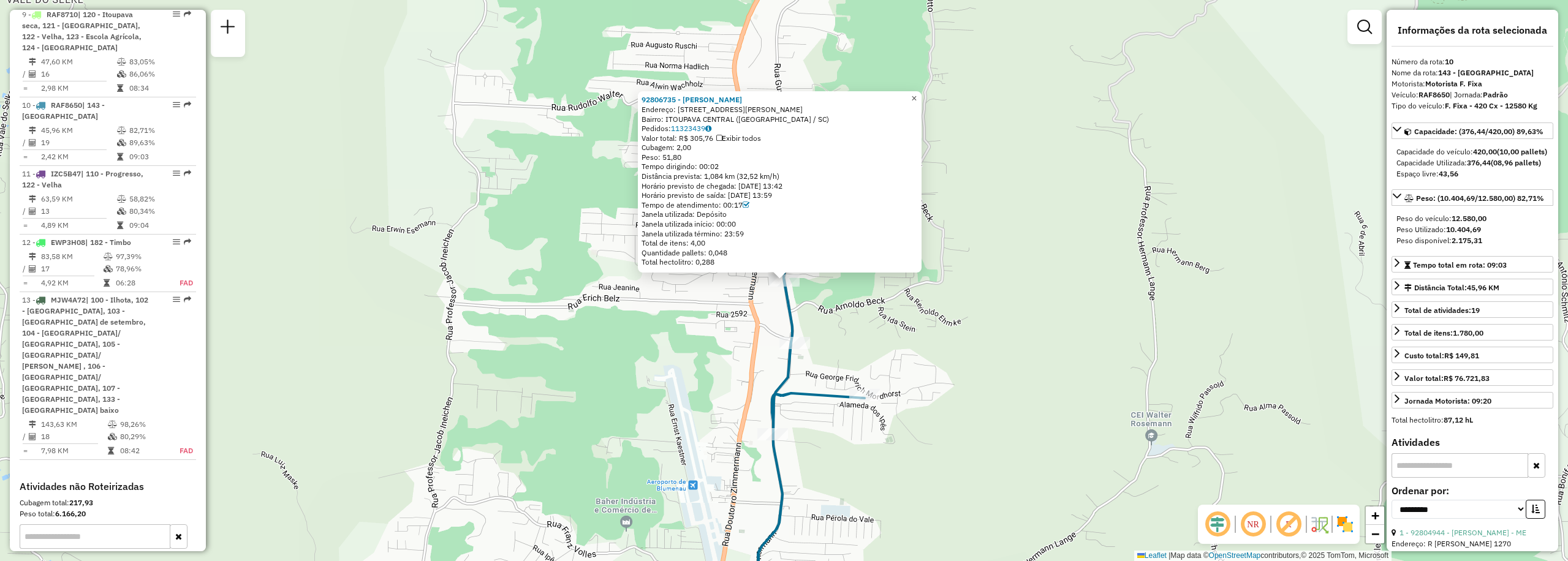
click at [917, 93] on span "×" at bounding box center [914, 98] width 6 height 10
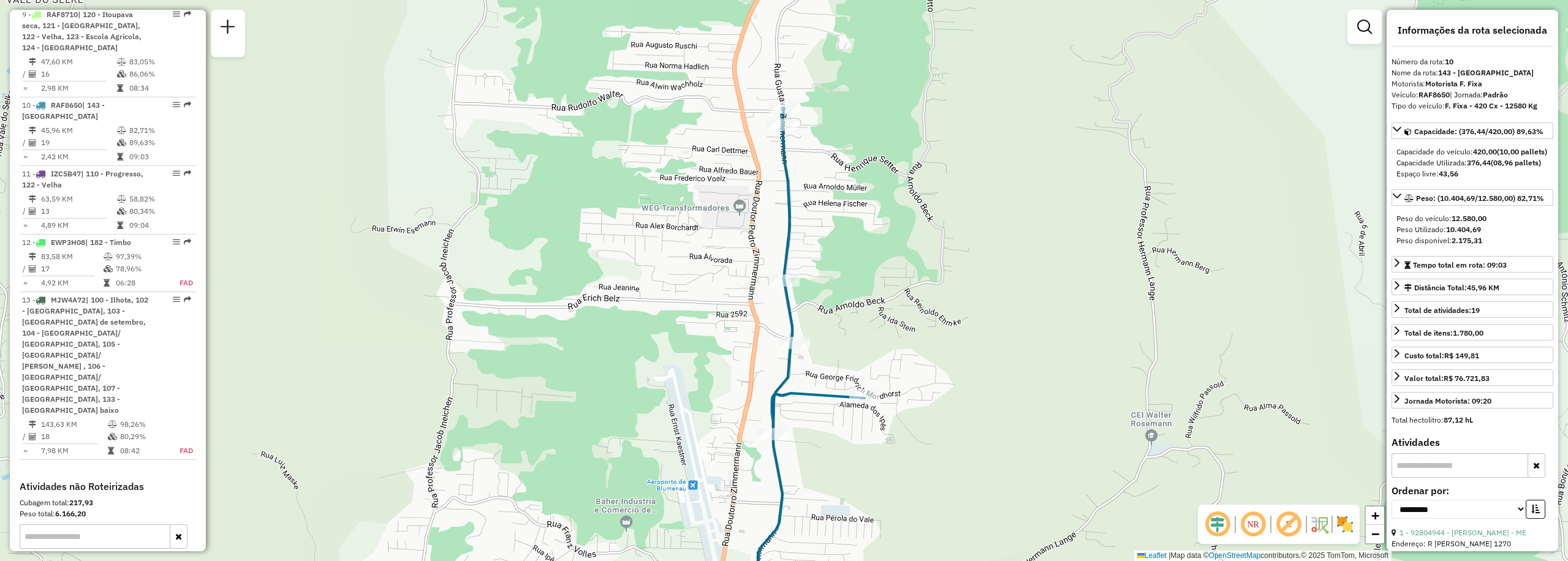
click at [395, 534] on div "Janela de atendimento Grade de atendimento Capacidade Transportadoras Veículos …" at bounding box center [784, 280] width 1568 height 561
